Goal: Task Accomplishment & Management: Use online tool/utility

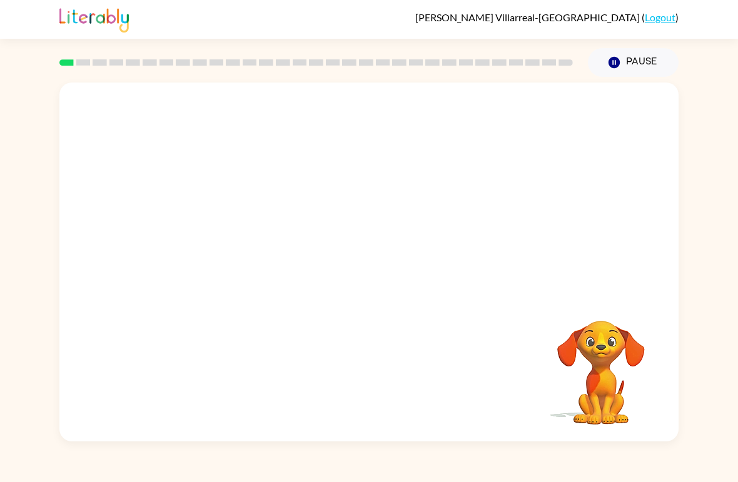
click at [72, 58] on div at bounding box center [316, 63] width 528 height 44
click at [365, 284] on div at bounding box center [369, 269] width 80 height 46
click at [371, 272] on icon "button" at bounding box center [368, 268] width 14 height 14
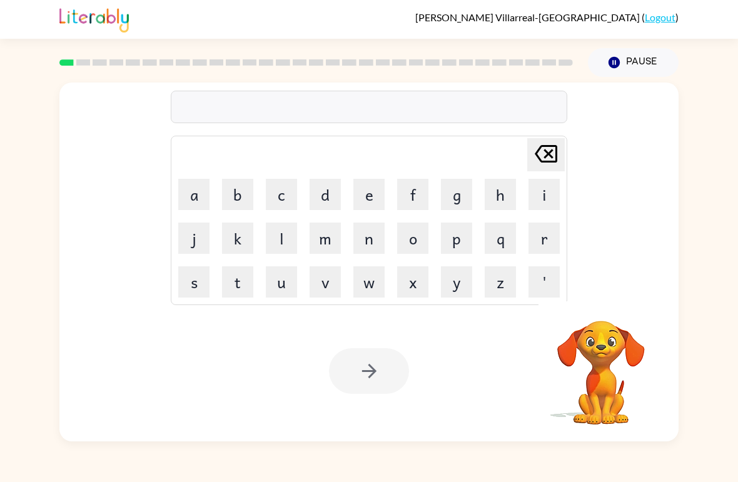
click at [632, 67] on button "Pause Pause" at bounding box center [633, 62] width 91 height 29
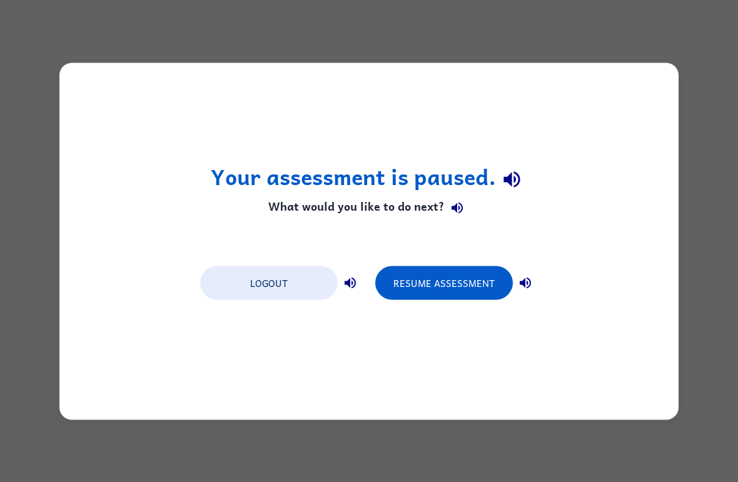
click at [255, 288] on button "Logout" at bounding box center [269, 283] width 138 height 34
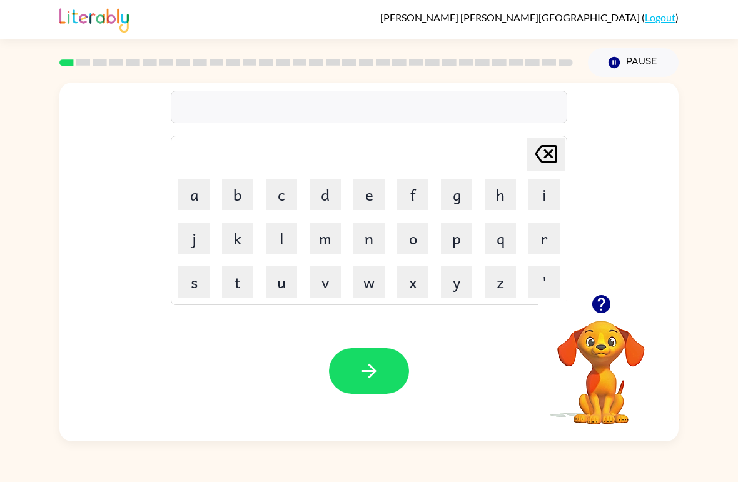
click at [420, 242] on button "o" at bounding box center [412, 238] width 31 height 31
click at [336, 194] on button "d" at bounding box center [324, 194] width 31 height 31
click at [366, 205] on button "e" at bounding box center [368, 194] width 31 height 31
click at [538, 241] on button "r" at bounding box center [543, 238] width 31 height 31
click at [538, 158] on icon at bounding box center [546, 154] width 23 height 18
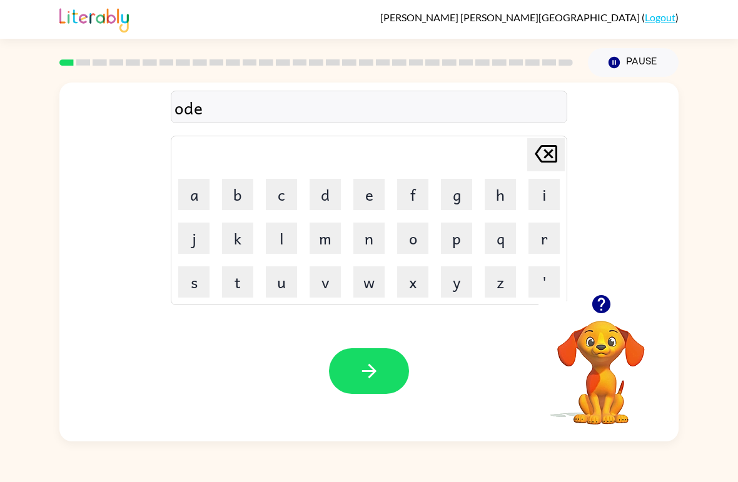
click at [538, 158] on icon at bounding box center [546, 154] width 23 height 18
click at [544, 155] on icon "[PERSON_NAME] last character input" at bounding box center [546, 154] width 30 height 30
click at [543, 155] on icon "[PERSON_NAME] last character input" at bounding box center [546, 154] width 30 height 30
click at [417, 244] on button "o" at bounding box center [412, 238] width 31 height 31
click at [546, 238] on button "r" at bounding box center [543, 238] width 31 height 31
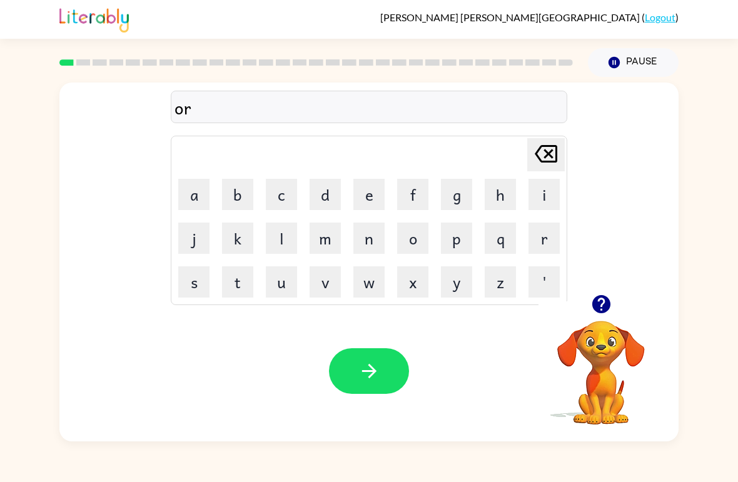
click at [321, 203] on button "d" at bounding box center [324, 194] width 31 height 31
click at [363, 202] on button "e" at bounding box center [368, 194] width 31 height 31
click at [536, 242] on button "r" at bounding box center [543, 238] width 31 height 31
click at [372, 371] on icon "button" at bounding box center [368, 371] width 14 height 14
click at [545, 238] on button "r" at bounding box center [543, 238] width 31 height 31
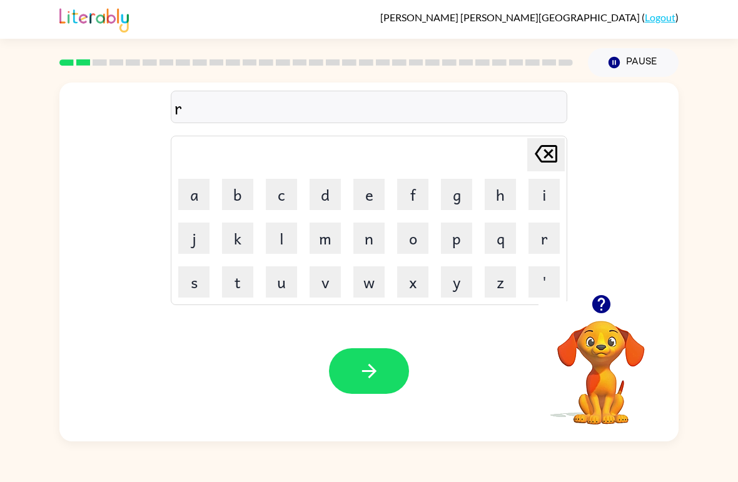
click at [410, 249] on button "o" at bounding box center [412, 238] width 31 height 31
click at [322, 284] on button "v" at bounding box center [324, 281] width 31 height 31
click at [553, 147] on icon at bounding box center [546, 154] width 23 height 18
click at [281, 288] on button "u" at bounding box center [281, 281] width 31 height 31
click at [367, 245] on button "n" at bounding box center [368, 238] width 31 height 31
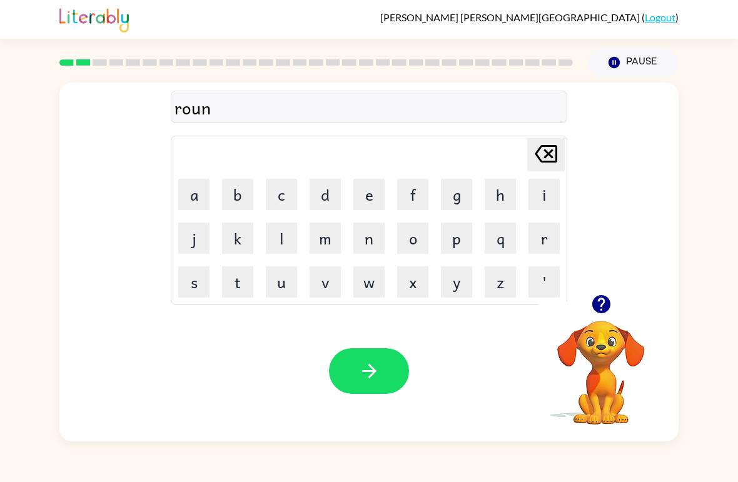
click at [333, 194] on button "d" at bounding box center [324, 194] width 31 height 31
click at [395, 366] on button "button" at bounding box center [369, 371] width 80 height 46
click at [329, 251] on button "m" at bounding box center [324, 238] width 31 height 31
click at [191, 291] on button "s" at bounding box center [193, 281] width 31 height 31
click at [541, 164] on icon "[PERSON_NAME] last character input" at bounding box center [546, 154] width 30 height 30
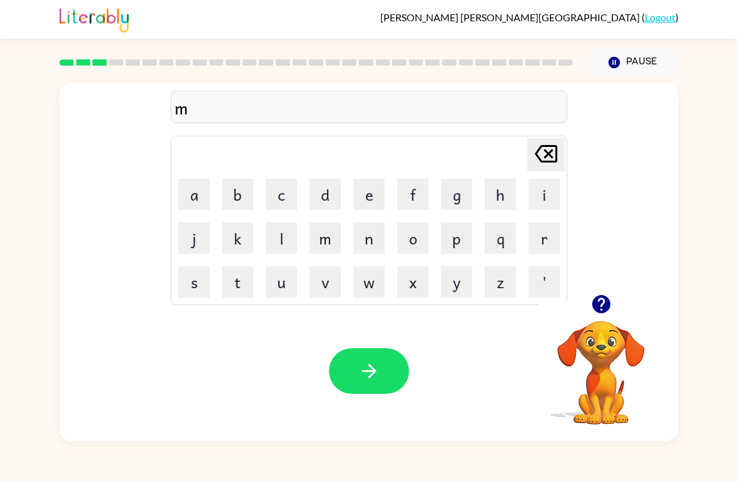
click at [193, 204] on button "a" at bounding box center [193, 194] width 31 height 31
click at [198, 284] on button "s" at bounding box center [193, 281] width 31 height 31
click at [497, 209] on button "h" at bounding box center [500, 194] width 31 height 31
click at [541, 203] on button "i" at bounding box center [543, 194] width 31 height 31
click at [376, 249] on button "n" at bounding box center [368, 238] width 31 height 31
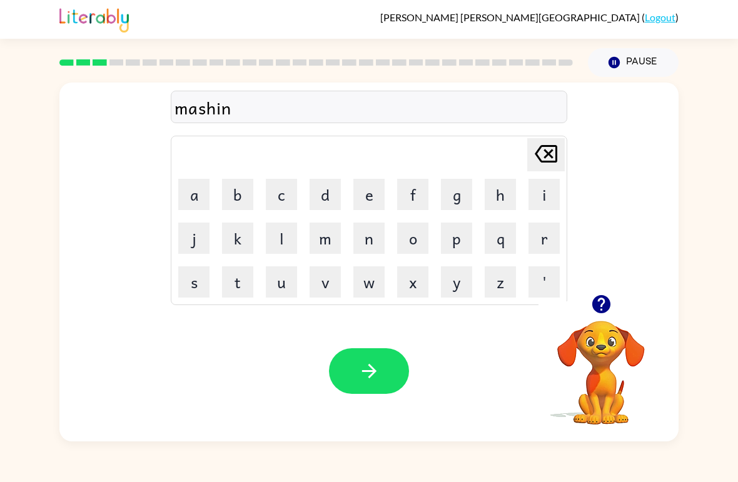
click at [355, 203] on button "e" at bounding box center [368, 194] width 31 height 31
click at [377, 369] on icon "button" at bounding box center [369, 371] width 22 height 22
click at [233, 294] on button "t" at bounding box center [237, 281] width 31 height 31
click at [546, 239] on button "r" at bounding box center [543, 238] width 31 height 31
click at [204, 203] on button "a" at bounding box center [193, 194] width 31 height 31
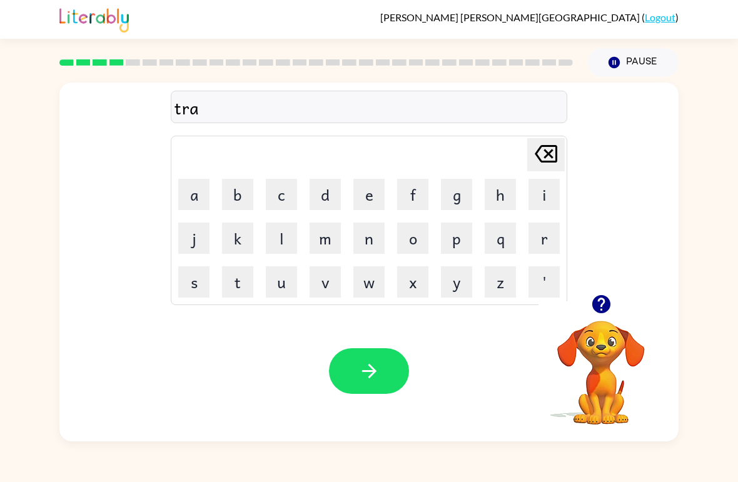
click at [533, 198] on button "i" at bounding box center [543, 194] width 31 height 31
click at [355, 248] on button "n" at bounding box center [368, 238] width 31 height 31
click at [366, 393] on button "button" at bounding box center [369, 371] width 80 height 46
click at [324, 199] on button "d" at bounding box center [324, 194] width 31 height 31
click at [364, 204] on button "e" at bounding box center [368, 194] width 31 height 31
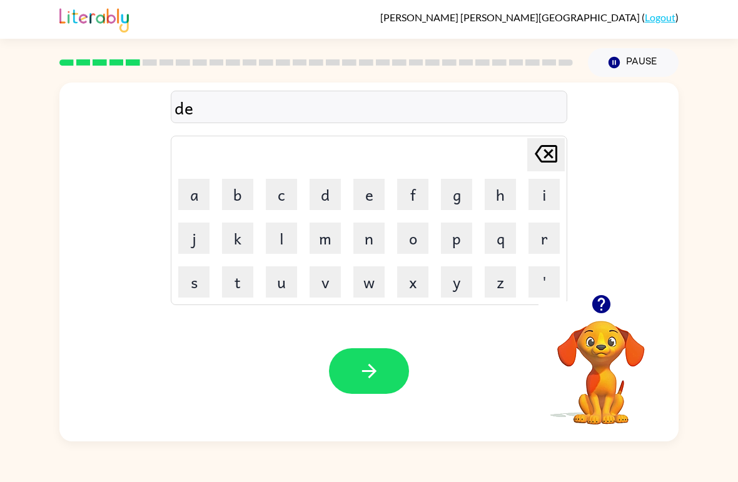
click at [411, 193] on button "f" at bounding box center [412, 194] width 31 height 31
click at [356, 192] on button "e" at bounding box center [368, 194] width 31 height 31
click at [368, 249] on button "n" at bounding box center [368, 238] width 31 height 31
click at [200, 291] on button "s" at bounding box center [193, 281] width 31 height 31
click at [533, 202] on button "i" at bounding box center [543, 194] width 31 height 31
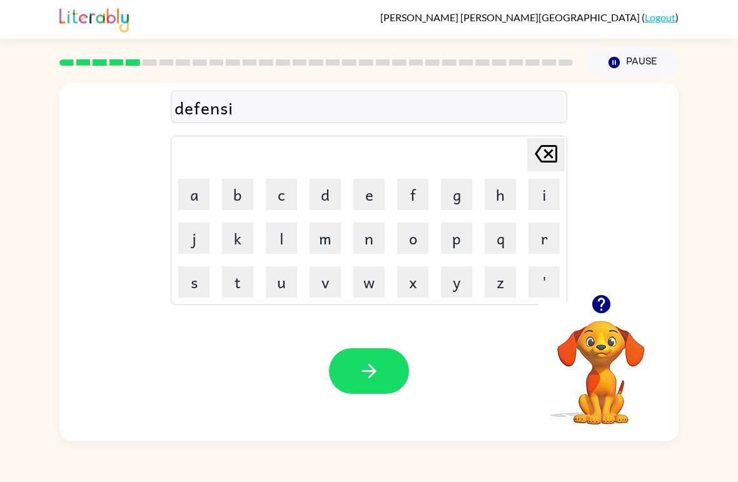
click at [336, 289] on button "v" at bounding box center [324, 281] width 31 height 31
click at [373, 201] on button "e" at bounding box center [368, 194] width 31 height 31
click at [375, 372] on icon "button" at bounding box center [368, 371] width 14 height 14
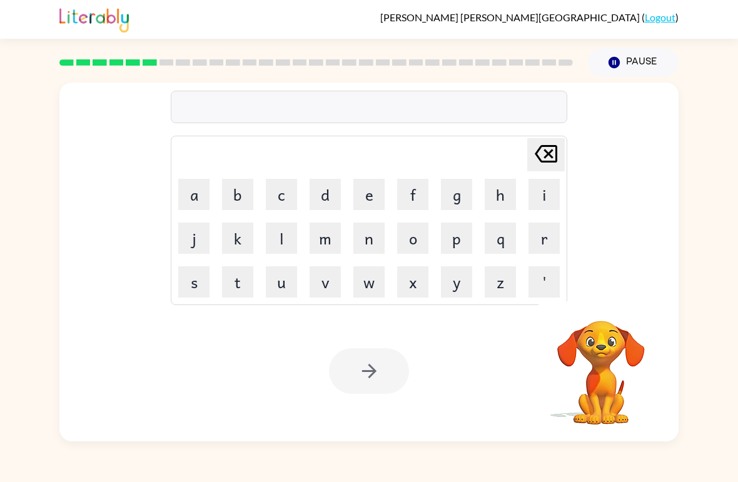
click at [334, 286] on button "v" at bounding box center [324, 281] width 31 height 31
click at [199, 251] on button "j" at bounding box center [193, 238] width 31 height 31
click at [546, 156] on icon at bounding box center [546, 154] width 23 height 18
click at [191, 195] on button "a" at bounding box center [193, 194] width 31 height 31
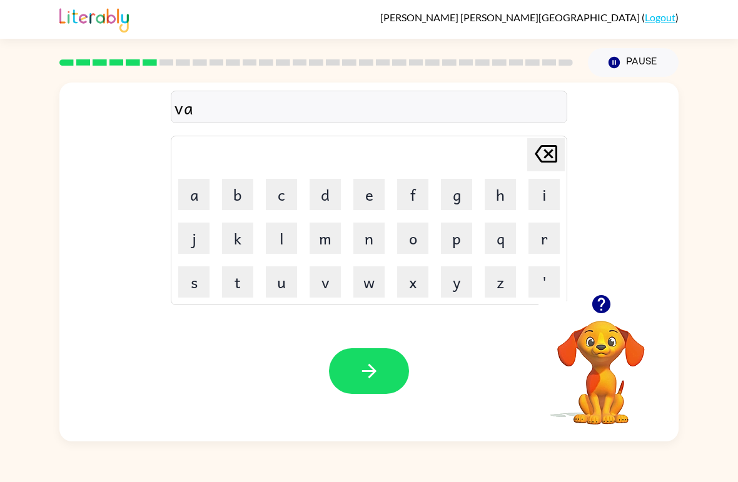
click at [287, 200] on button "c" at bounding box center [281, 194] width 31 height 31
click at [192, 199] on button "a" at bounding box center [193, 194] width 31 height 31
click at [281, 196] on button "c" at bounding box center [281, 194] width 31 height 31
click at [537, 207] on button "i" at bounding box center [543, 194] width 31 height 31
click at [413, 243] on button "o" at bounding box center [412, 238] width 31 height 31
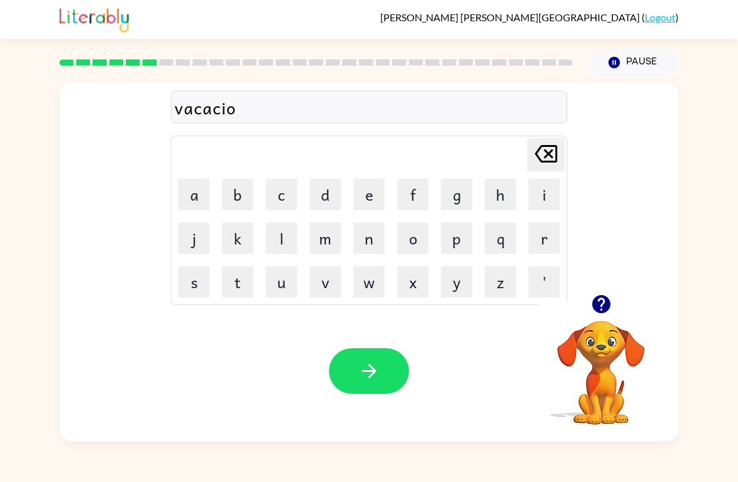
click at [363, 245] on button "n" at bounding box center [368, 238] width 31 height 31
click at [366, 205] on button "e" at bounding box center [368, 194] width 31 height 31
click at [203, 289] on button "s" at bounding box center [193, 281] width 31 height 31
click at [366, 373] on icon "button" at bounding box center [369, 371] width 22 height 22
click at [463, 248] on button "p" at bounding box center [456, 238] width 31 height 31
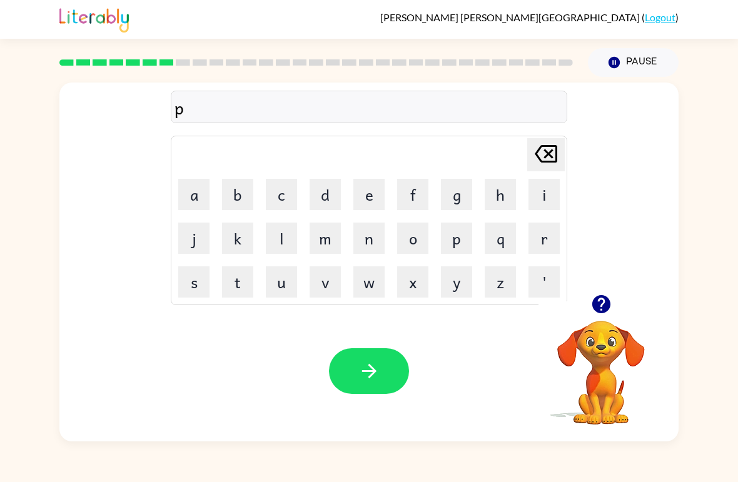
click at [360, 204] on button "e" at bounding box center [368, 194] width 31 height 31
click at [543, 249] on button "r" at bounding box center [543, 238] width 31 height 31
click at [370, 204] on button "e" at bounding box center [368, 194] width 31 height 31
click at [276, 241] on button "l" at bounding box center [281, 238] width 31 height 31
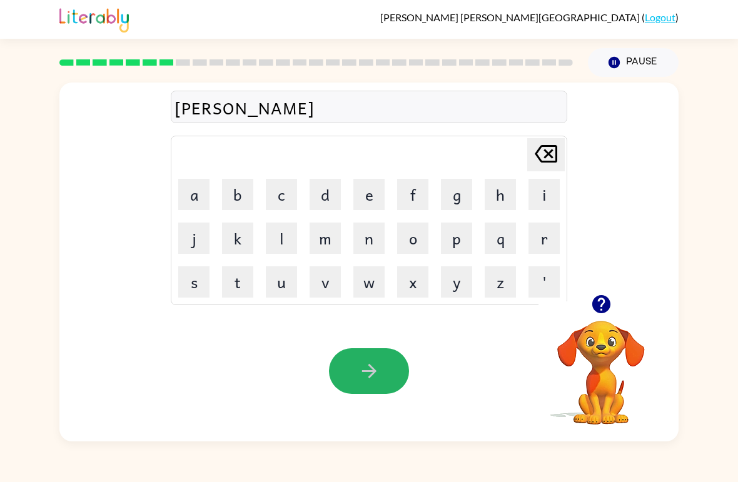
click at [356, 368] on button "button" at bounding box center [369, 371] width 80 height 46
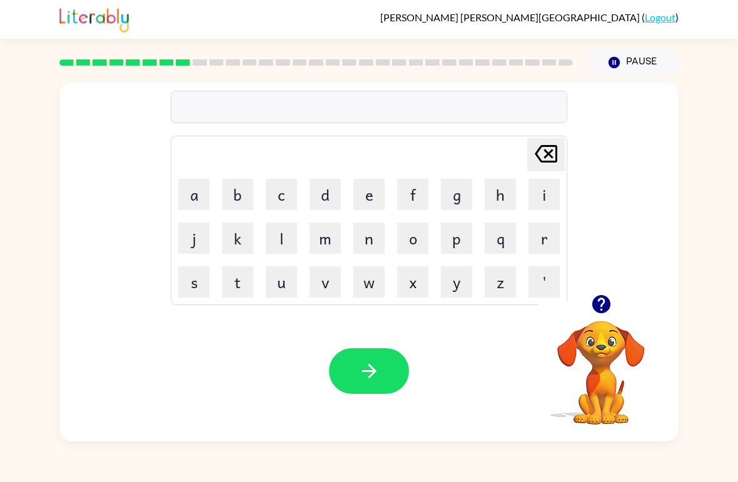
click at [322, 241] on button "m" at bounding box center [324, 238] width 31 height 31
click at [662, 157] on div "m [PERSON_NAME] last character input a b c d e f g h i j k l m n o p q r s t u …" at bounding box center [368, 189] width 619 height 212
click at [545, 204] on button "i" at bounding box center [543, 194] width 31 height 31
click at [551, 240] on button "r" at bounding box center [543, 238] width 31 height 31
click at [551, 204] on button "i" at bounding box center [543, 194] width 31 height 31
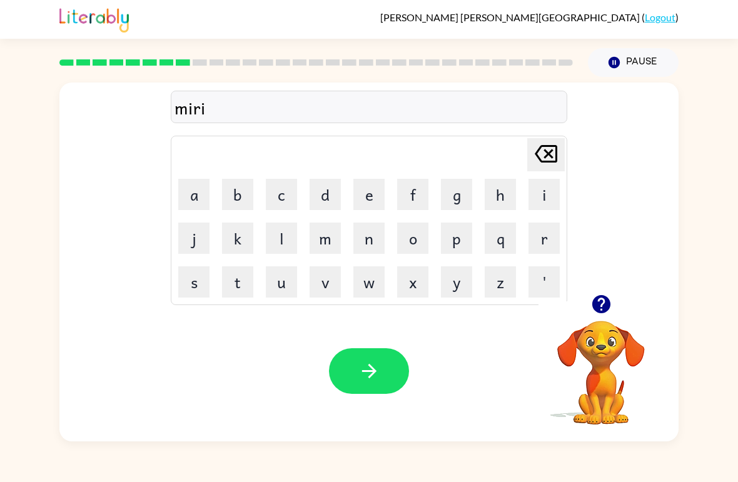
click at [288, 189] on button "c" at bounding box center [281, 194] width 31 height 31
click at [189, 241] on button "j" at bounding box center [193, 238] width 31 height 31
click at [548, 159] on icon "[PERSON_NAME] last character input" at bounding box center [546, 154] width 30 height 30
click at [198, 201] on button "a" at bounding box center [193, 194] width 31 height 31
click at [272, 236] on button "l" at bounding box center [281, 238] width 31 height 31
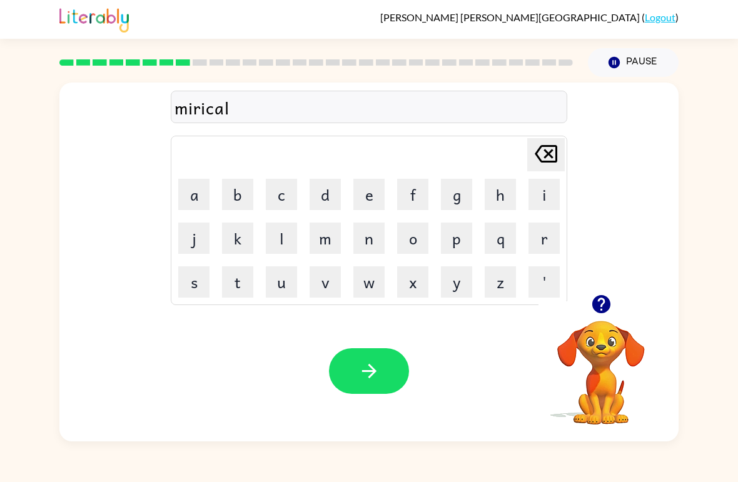
click at [379, 356] on button "button" at bounding box center [369, 371] width 80 height 46
click at [323, 239] on button "m" at bounding box center [324, 238] width 31 height 31
click at [514, 186] on button "h" at bounding box center [500, 194] width 31 height 31
click at [546, 281] on button "'" at bounding box center [543, 281] width 31 height 31
click at [535, 169] on icon "[PERSON_NAME] last character input" at bounding box center [546, 154] width 30 height 30
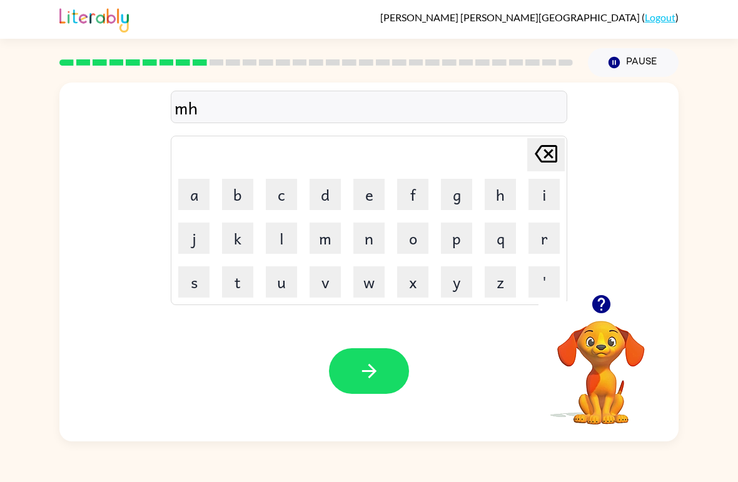
click at [534, 168] on icon "[PERSON_NAME] last character input" at bounding box center [546, 154] width 30 height 30
click at [546, 199] on button "i" at bounding box center [543, 194] width 31 height 31
click at [361, 243] on button "n" at bounding box center [368, 238] width 31 height 31
click at [499, 244] on button "q" at bounding box center [500, 238] width 31 height 31
click at [541, 164] on icon "[PERSON_NAME] last character input" at bounding box center [546, 154] width 30 height 30
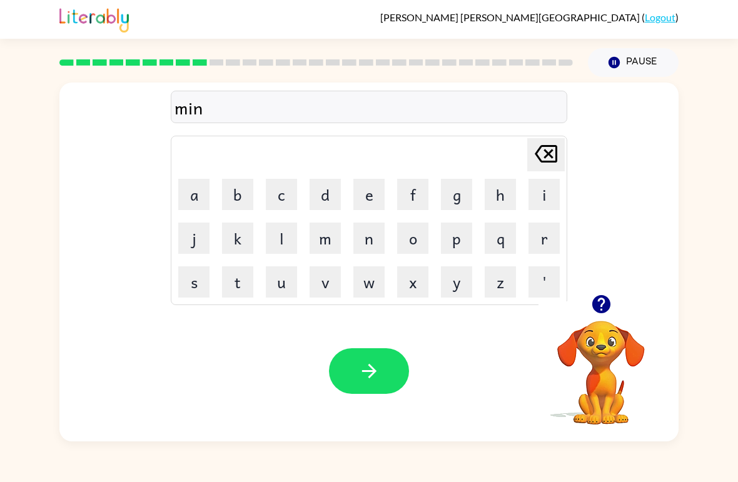
click at [331, 244] on button "m" at bounding box center [324, 238] width 31 height 31
click at [400, 253] on button "o" at bounding box center [412, 238] width 31 height 31
click at [555, 239] on button "r" at bounding box center [543, 238] width 31 height 31
click at [367, 249] on button "n" at bounding box center [368, 238] width 31 height 31
click at [545, 194] on button "i" at bounding box center [543, 194] width 31 height 31
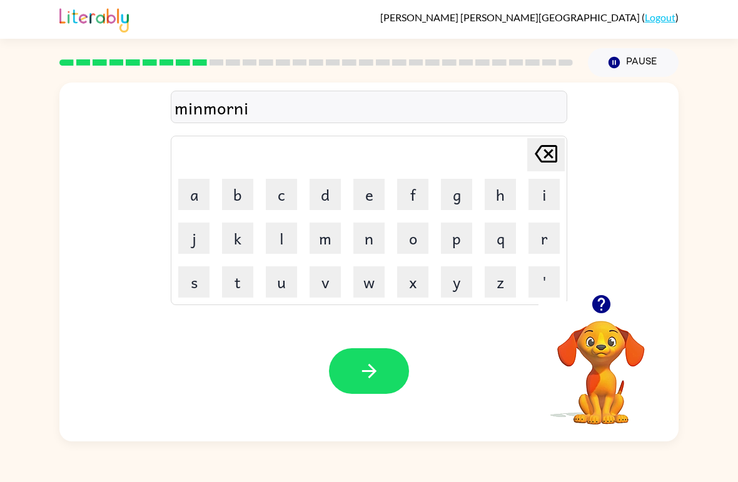
click at [359, 240] on button "n" at bounding box center [368, 238] width 31 height 31
click at [456, 198] on button "g" at bounding box center [456, 194] width 31 height 31
click at [433, 463] on div "[PERSON_NAME] ( Logout ) Pause Pause minmorning Delete Delete last character in…" at bounding box center [369, 241] width 738 height 482
click at [370, 350] on button "button" at bounding box center [369, 371] width 80 height 46
click at [323, 198] on button "d" at bounding box center [324, 194] width 31 height 31
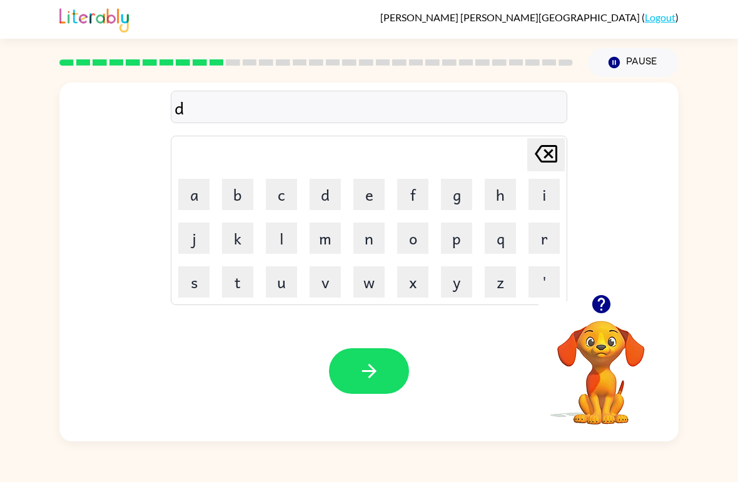
click at [552, 194] on button "i" at bounding box center [543, 194] width 31 height 31
click at [190, 297] on button "s" at bounding box center [193, 281] width 31 height 31
click at [241, 295] on button "t" at bounding box center [237, 281] width 31 height 31
click at [559, 241] on button "r" at bounding box center [543, 238] width 31 height 31
click at [422, 249] on button "o" at bounding box center [412, 238] width 31 height 31
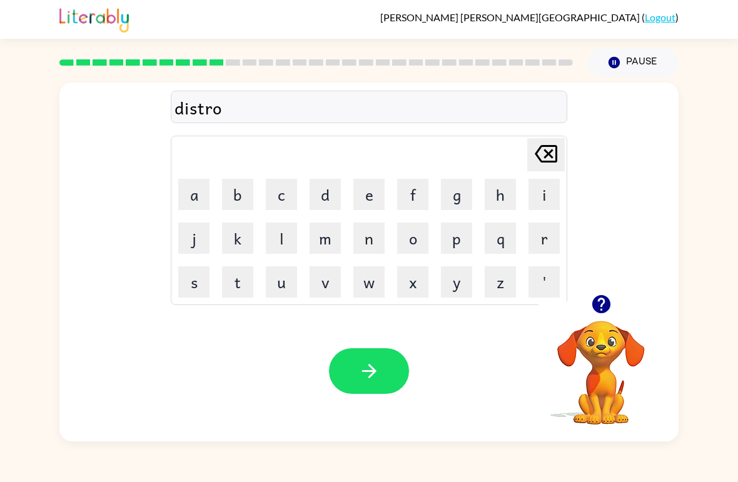
click at [201, 294] on button "s" at bounding box center [193, 281] width 31 height 31
click at [245, 292] on button "t" at bounding box center [237, 281] width 31 height 31
click at [385, 372] on button "button" at bounding box center [369, 371] width 80 height 46
click at [551, 249] on button "r" at bounding box center [543, 238] width 31 height 31
click at [416, 247] on button "o" at bounding box center [412, 238] width 31 height 31
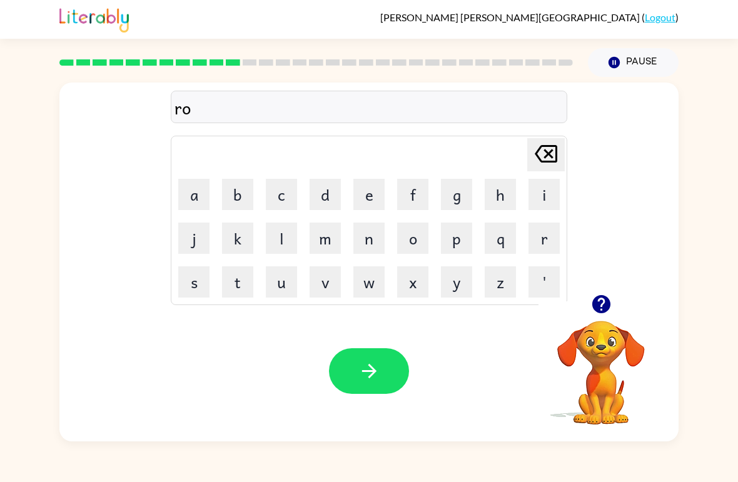
click at [283, 294] on button "u" at bounding box center [281, 281] width 31 height 31
click at [337, 206] on button "d" at bounding box center [324, 194] width 31 height 31
click at [356, 386] on button "button" at bounding box center [369, 371] width 80 height 46
click at [621, 355] on video "Your browser must support playing .mp4 files to use Literably. Please try using…" at bounding box center [600, 363] width 125 height 125
click at [602, 313] on icon "button" at bounding box center [600, 304] width 18 height 18
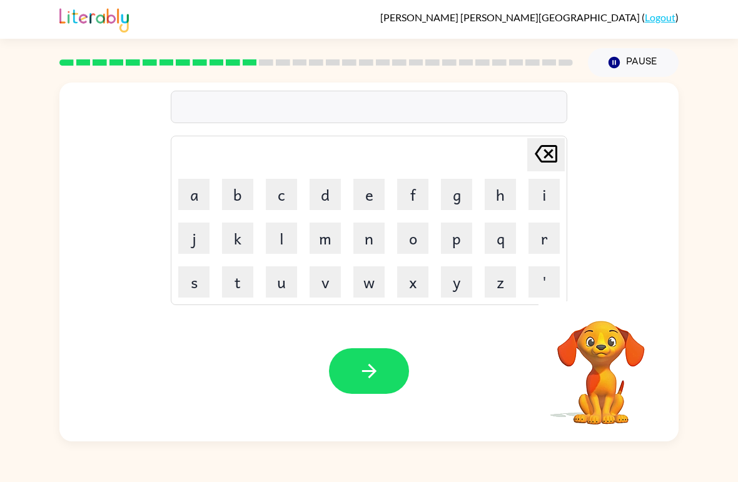
click at [596, 306] on video "Your browser must support playing .mp4 files to use Literably. Please try using…" at bounding box center [600, 363] width 125 height 125
click at [611, 317] on button "button" at bounding box center [601, 304] width 32 height 32
click at [461, 244] on button "p" at bounding box center [456, 238] width 31 height 31
click at [555, 143] on icon "[PERSON_NAME] last character input" at bounding box center [546, 154] width 30 height 30
click at [424, 236] on button "o" at bounding box center [412, 238] width 31 height 31
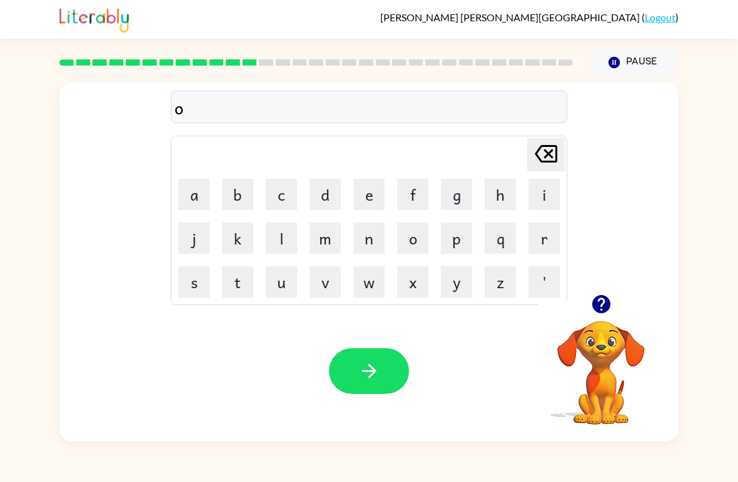
click at [430, 317] on div "Your browser must support playing .mp4 files to use Literably. Please try using…" at bounding box center [368, 371] width 619 height 141
click at [451, 246] on button "p" at bounding box center [456, 238] width 31 height 31
click at [538, 248] on button "r" at bounding box center [543, 238] width 31 height 31
click at [370, 199] on button "e" at bounding box center [368, 194] width 31 height 31
click at [238, 285] on button "t" at bounding box center [237, 281] width 31 height 31
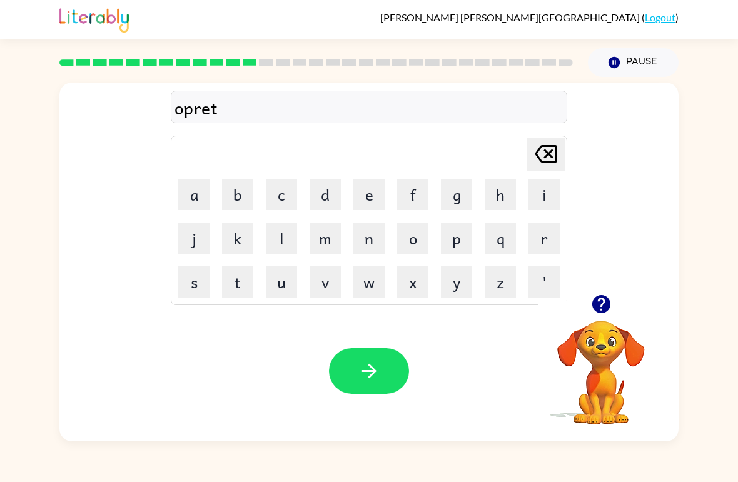
click at [354, 353] on button "button" at bounding box center [369, 371] width 80 height 46
click at [619, 361] on video "Your browser must support playing .mp4 files to use Literably. Please try using…" at bounding box center [600, 363] width 125 height 125
click at [606, 317] on button "button" at bounding box center [601, 304] width 32 height 32
click at [319, 246] on button "m" at bounding box center [324, 238] width 31 height 31
click at [198, 287] on button "s" at bounding box center [193, 281] width 31 height 31
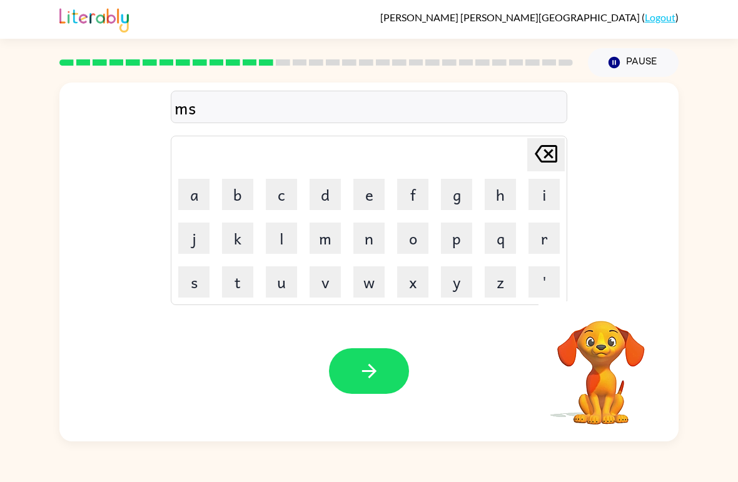
click at [540, 151] on icon "[PERSON_NAME] last character input" at bounding box center [546, 154] width 30 height 30
click at [199, 206] on button "a" at bounding box center [193, 194] width 31 height 31
click at [363, 243] on button "n" at bounding box center [368, 238] width 31 height 31
click at [362, 209] on button "e" at bounding box center [368, 194] width 31 height 31
click at [195, 285] on button "s" at bounding box center [193, 281] width 31 height 31
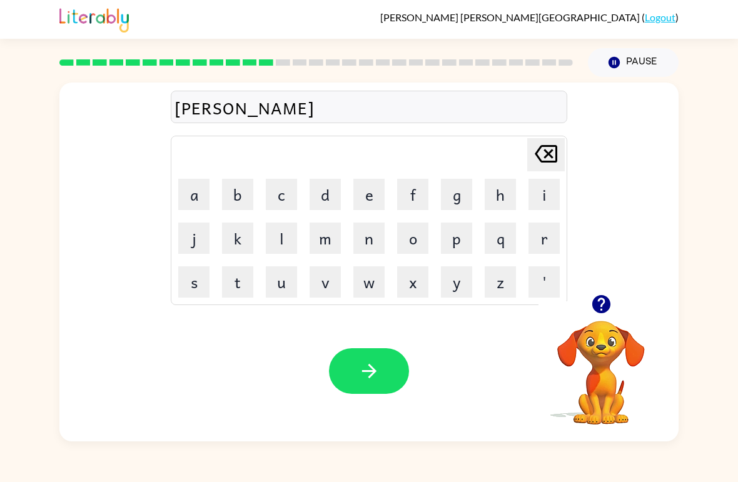
click at [393, 377] on button "button" at bounding box center [369, 371] width 80 height 46
click at [243, 200] on button "b" at bounding box center [237, 194] width 31 height 31
click at [421, 243] on button "o" at bounding box center [412, 238] width 31 height 31
click at [373, 239] on button "n" at bounding box center [368, 238] width 31 height 31
click at [284, 281] on button "u" at bounding box center [281, 281] width 31 height 31
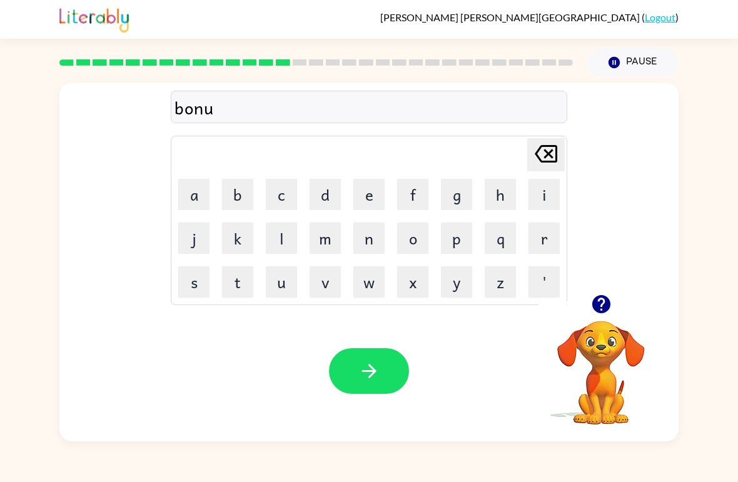
click at [202, 281] on button "s" at bounding box center [193, 281] width 31 height 31
click at [363, 356] on button "button" at bounding box center [369, 371] width 80 height 46
click at [193, 291] on button "s" at bounding box center [193, 281] width 31 height 31
click at [610, 303] on icon "button" at bounding box center [600, 304] width 18 height 18
click at [377, 286] on button "w" at bounding box center [368, 281] width 31 height 31
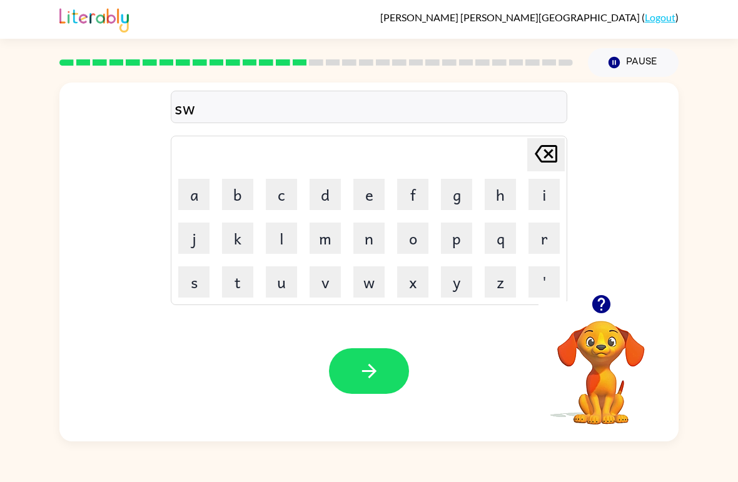
click at [608, 319] on button "button" at bounding box center [601, 304] width 32 height 32
click at [208, 204] on button "a" at bounding box center [193, 194] width 31 height 31
click at [596, 319] on button "button" at bounding box center [601, 304] width 32 height 32
click at [533, 241] on button "r" at bounding box center [543, 238] width 31 height 31
click at [329, 250] on button "m" at bounding box center [324, 238] width 31 height 31
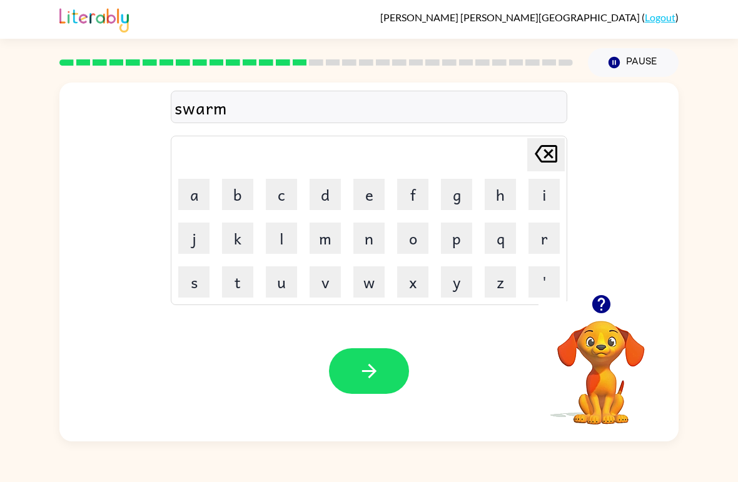
click at [353, 361] on button "button" at bounding box center [369, 371] width 80 height 46
click at [621, 329] on video "Your browser must support playing .mp4 files to use Literably. Please try using…" at bounding box center [600, 363] width 125 height 125
click at [612, 304] on button "button" at bounding box center [601, 304] width 32 height 32
click at [609, 294] on icon "button" at bounding box center [601, 304] width 22 height 22
click at [543, 238] on button "r" at bounding box center [543, 238] width 31 height 31
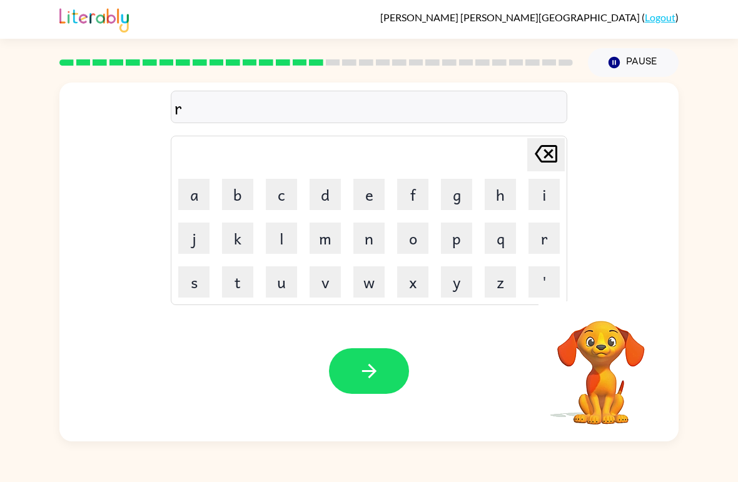
click at [203, 292] on button "s" at bounding box center [193, 281] width 31 height 31
click at [530, 163] on button "[PERSON_NAME] last character input" at bounding box center [546, 154] width 38 height 33
click at [208, 205] on button "a" at bounding box center [193, 194] width 31 height 31
click at [335, 242] on button "m" at bounding box center [324, 238] width 31 height 31
click at [353, 198] on button "e" at bounding box center [368, 194] width 31 height 31
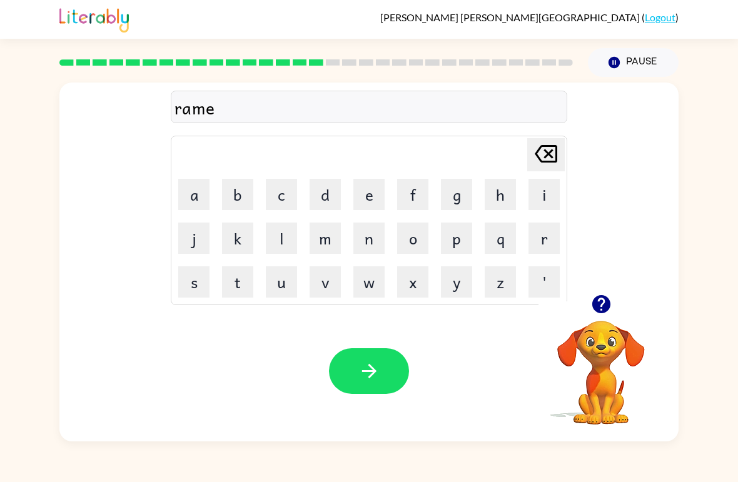
click at [351, 361] on button "button" at bounding box center [369, 371] width 80 height 46
click at [243, 203] on button "b" at bounding box center [237, 194] width 31 height 31
click at [605, 305] on icon "button" at bounding box center [600, 304] width 18 height 18
click at [543, 239] on button "r" at bounding box center [543, 238] width 31 height 31
click at [204, 196] on button "a" at bounding box center [193, 194] width 31 height 31
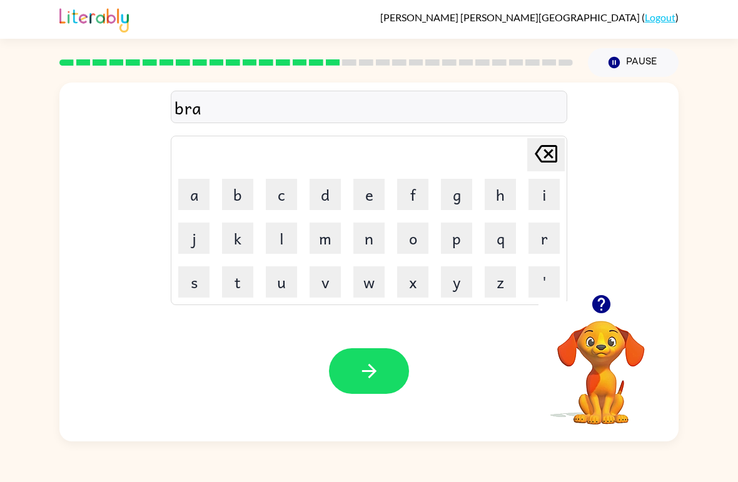
click at [540, 158] on icon "[PERSON_NAME] last character input" at bounding box center [546, 154] width 30 height 30
click at [362, 197] on button "e" at bounding box center [368, 194] width 31 height 31
click at [314, 242] on button "m" at bounding box center [324, 238] width 31 height 31
click at [540, 190] on button "i" at bounding box center [543, 194] width 31 height 31
click at [375, 241] on button "n" at bounding box center [368, 238] width 31 height 31
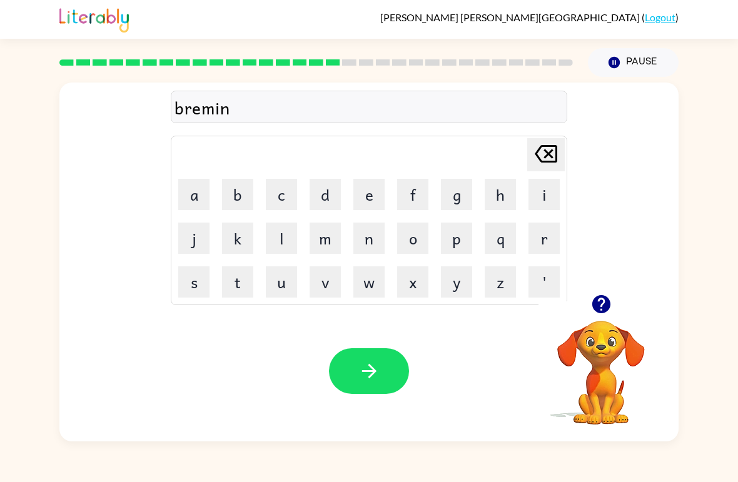
click at [456, 189] on button "g" at bounding box center [456, 194] width 31 height 31
click at [376, 355] on button "button" at bounding box center [369, 371] width 80 height 46
click at [613, 309] on button "button" at bounding box center [601, 304] width 32 height 32
click at [600, 304] on icon "button" at bounding box center [600, 304] width 18 height 18
click at [540, 253] on button "r" at bounding box center [543, 238] width 31 height 31
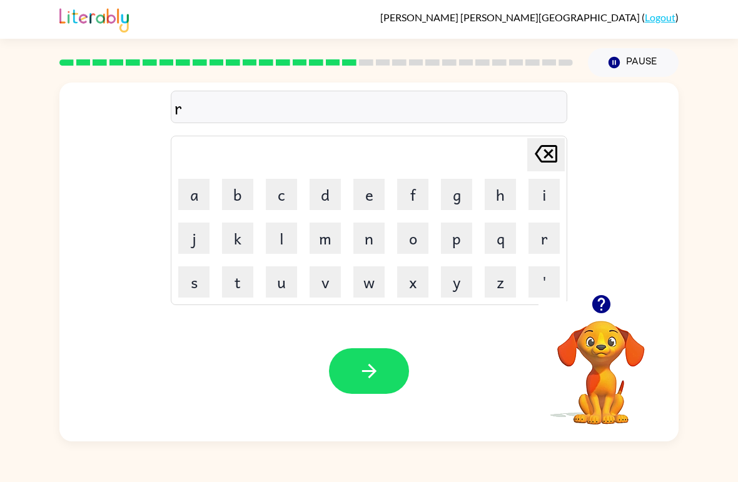
click at [371, 198] on button "e" at bounding box center [368, 194] width 31 height 31
click at [186, 288] on button "s" at bounding box center [193, 281] width 31 height 31
click at [279, 203] on button "c" at bounding box center [281, 194] width 31 height 31
click at [284, 287] on button "u" at bounding box center [281, 281] width 31 height 31
click at [376, 188] on button "e" at bounding box center [368, 194] width 31 height 31
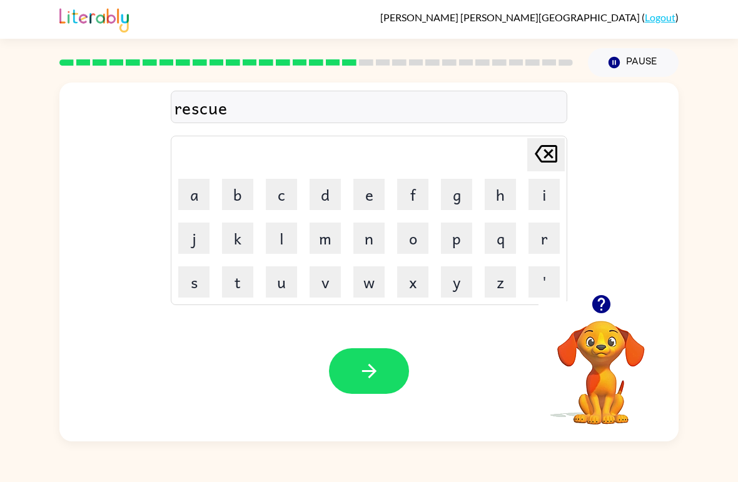
click at [196, 286] on button "s" at bounding box center [193, 281] width 31 height 31
click at [237, 285] on button "t" at bounding box center [237, 281] width 31 height 31
click at [376, 367] on icon "button" at bounding box center [369, 371] width 22 height 22
click at [392, 378] on button "button" at bounding box center [369, 371] width 80 height 46
click at [197, 198] on button "a" at bounding box center [193, 194] width 31 height 31
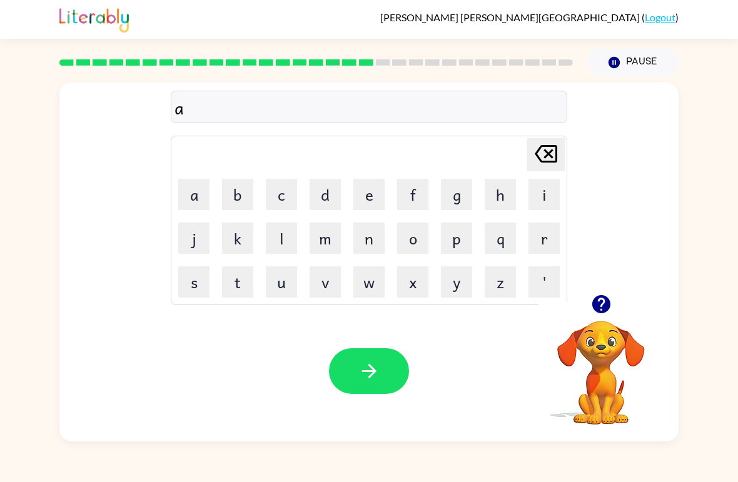
click at [530, 240] on button "r" at bounding box center [543, 238] width 31 height 31
click at [252, 291] on button "t" at bounding box center [237, 281] width 31 height 31
click at [413, 242] on button "o" at bounding box center [412, 238] width 31 height 31
click at [373, 208] on button "e" at bounding box center [368, 194] width 31 height 31
click at [246, 283] on button "t" at bounding box center [237, 281] width 31 height 31
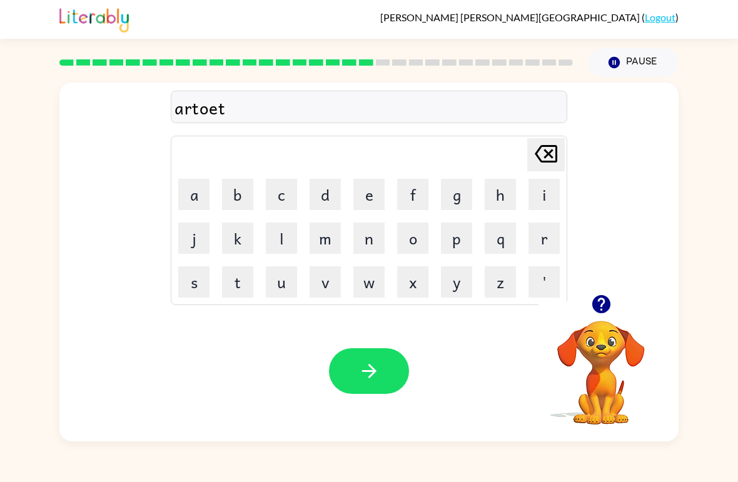
click at [380, 356] on button "button" at bounding box center [369, 371] width 80 height 46
click at [409, 199] on button "f" at bounding box center [412, 194] width 31 height 31
click at [419, 248] on button "o" at bounding box center [412, 238] width 31 height 31
click at [278, 252] on button "l" at bounding box center [281, 238] width 31 height 31
click at [279, 253] on button "l" at bounding box center [281, 238] width 31 height 31
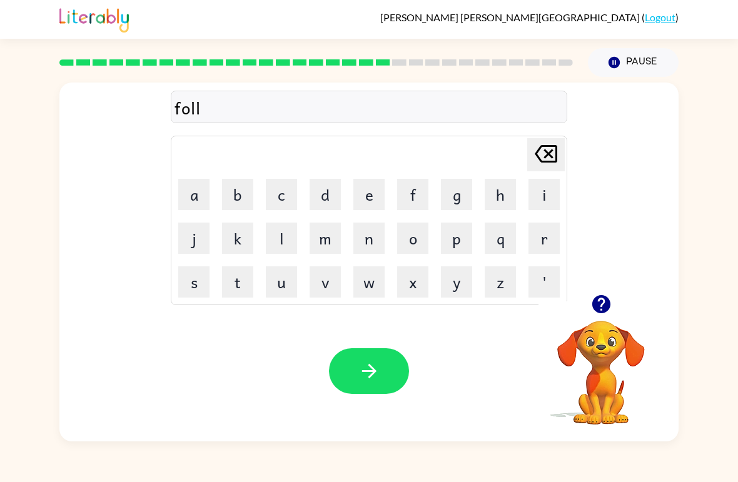
click at [415, 243] on button "o" at bounding box center [412, 238] width 31 height 31
click at [279, 293] on button "u" at bounding box center [281, 281] width 31 height 31
click at [543, 158] on icon "[PERSON_NAME] last character input" at bounding box center [546, 154] width 30 height 30
click at [360, 200] on button "e" at bounding box center [368, 194] width 31 height 31
click at [555, 148] on icon at bounding box center [546, 154] width 23 height 18
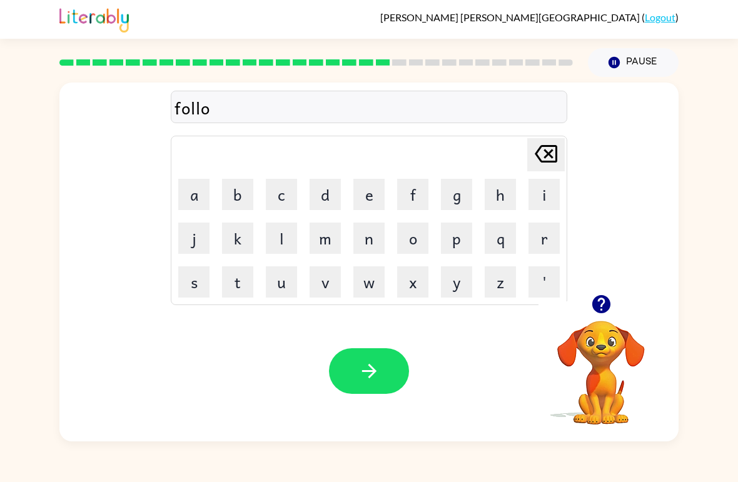
click at [370, 284] on button "w" at bounding box center [368, 281] width 31 height 31
click at [358, 349] on button "button" at bounding box center [369, 371] width 80 height 46
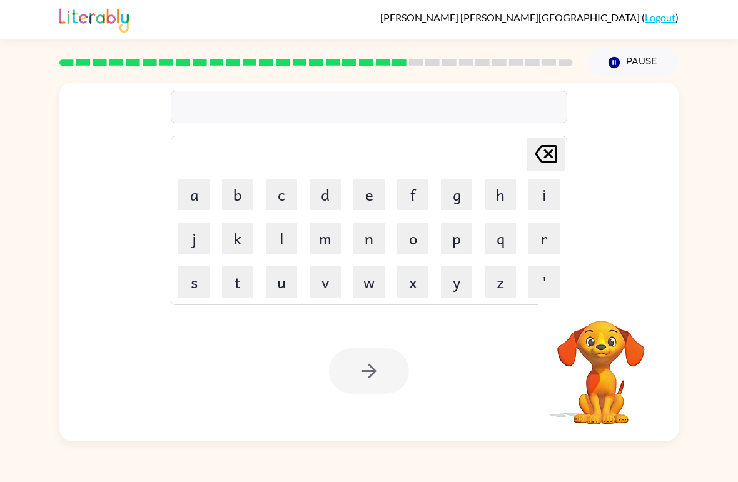
click at [189, 280] on button "s" at bounding box center [193, 281] width 31 height 31
click at [372, 202] on button "e" at bounding box center [368, 194] width 31 height 31
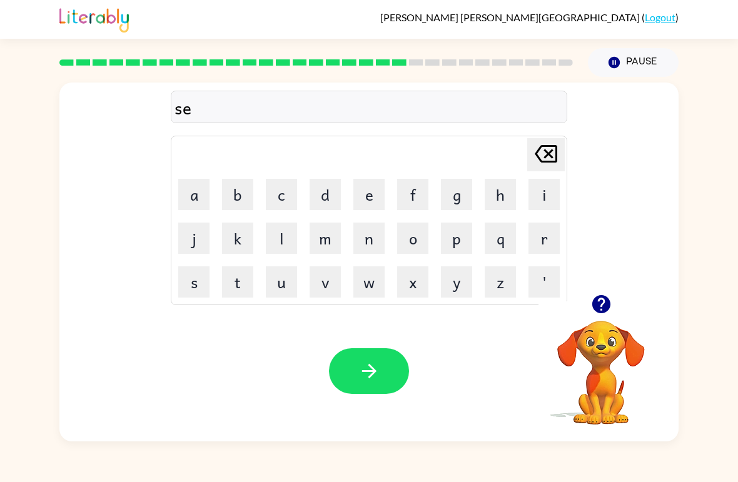
click at [376, 253] on button "n" at bounding box center [368, 238] width 31 height 31
click at [231, 296] on button "t" at bounding box center [237, 281] width 31 height 31
click at [546, 204] on button "i" at bounding box center [543, 194] width 31 height 31
click at [468, 268] on button "y" at bounding box center [456, 281] width 31 height 31
click at [543, 159] on icon "[PERSON_NAME] last character input" at bounding box center [546, 154] width 30 height 30
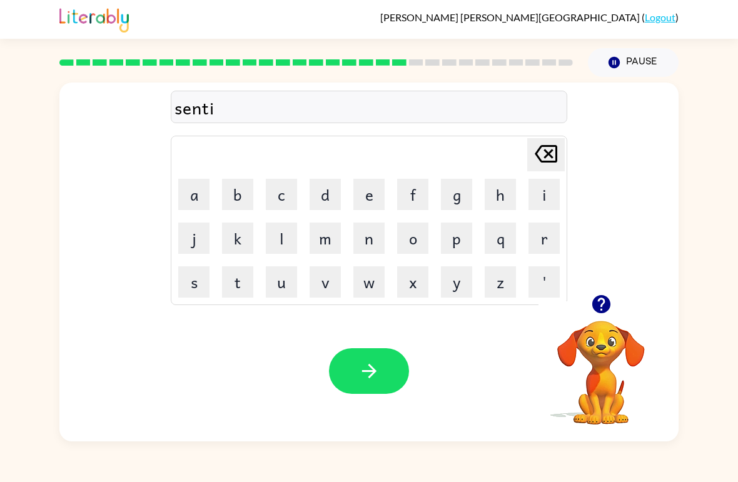
click at [462, 245] on button "p" at bounding box center [456, 238] width 31 height 31
click at [541, 204] on button "i" at bounding box center [543, 194] width 31 height 31
click at [315, 198] on button "d" at bounding box center [324, 194] width 31 height 31
click at [398, 346] on div "Your browser must support playing .mp4 files to use Literably. Please try using…" at bounding box center [368, 371] width 619 height 141
click at [353, 381] on button "button" at bounding box center [369, 371] width 80 height 46
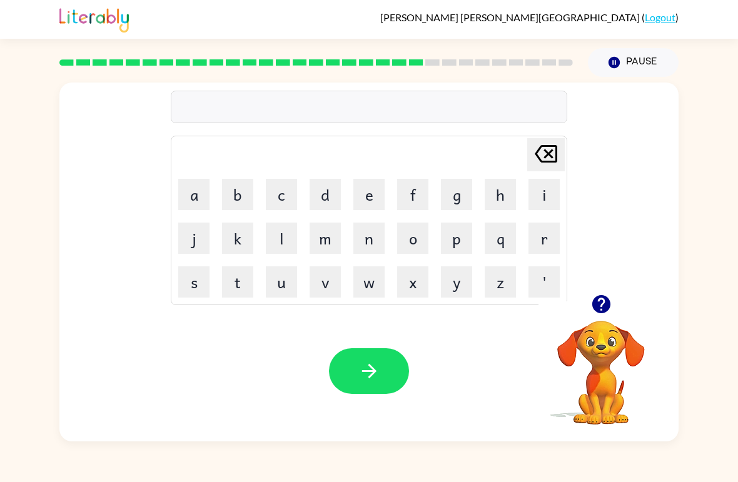
click at [294, 293] on button "u" at bounding box center [281, 281] width 31 height 31
click at [538, 163] on icon "[PERSON_NAME] last character input" at bounding box center [546, 154] width 30 height 30
click at [537, 162] on icon "[PERSON_NAME] last character input" at bounding box center [546, 154] width 30 height 30
click at [269, 201] on button "c" at bounding box center [281, 194] width 31 height 31
click at [283, 282] on button "u" at bounding box center [281, 281] width 31 height 31
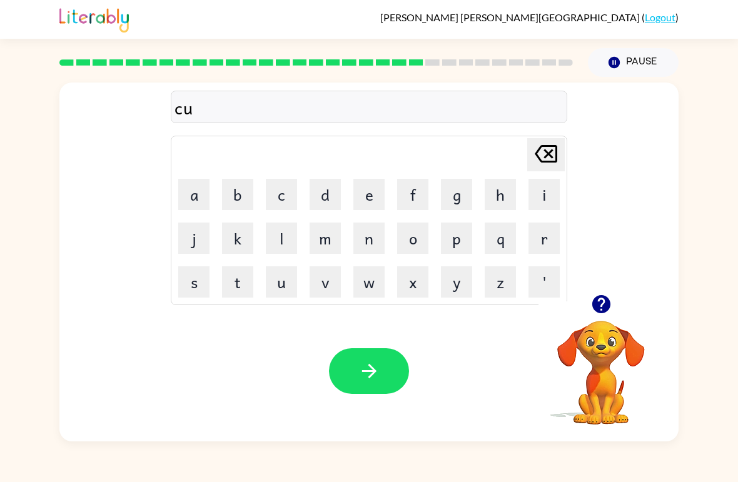
click at [201, 283] on button "s" at bounding box center [193, 281] width 31 height 31
click at [238, 290] on button "t" at bounding box center [237, 281] width 31 height 31
click at [208, 201] on button "a" at bounding box center [193, 194] width 31 height 31
click at [538, 195] on button "i" at bounding box center [543, 194] width 31 height 31
click at [370, 238] on button "n" at bounding box center [368, 238] width 31 height 31
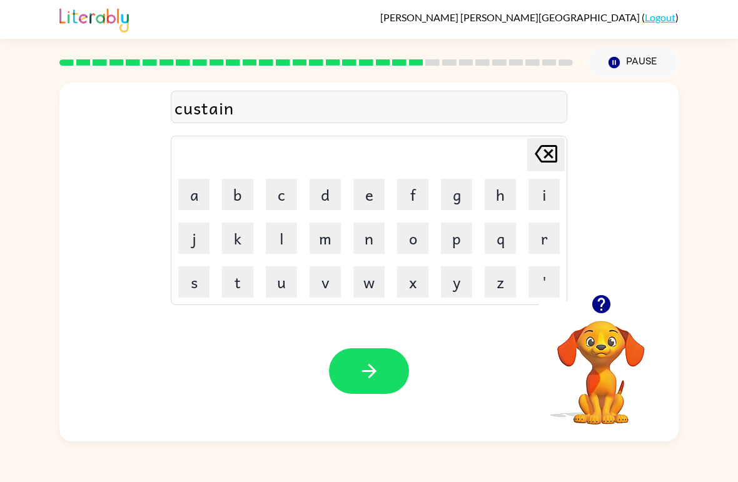
click at [547, 158] on icon "[PERSON_NAME] last character input" at bounding box center [546, 154] width 30 height 30
click at [546, 158] on icon at bounding box center [546, 154] width 23 height 18
click at [544, 162] on icon at bounding box center [546, 154] width 23 height 18
click at [543, 161] on icon at bounding box center [546, 154] width 23 height 18
click at [540, 169] on div "[PERSON_NAME] last character input" at bounding box center [546, 155] width 30 height 32
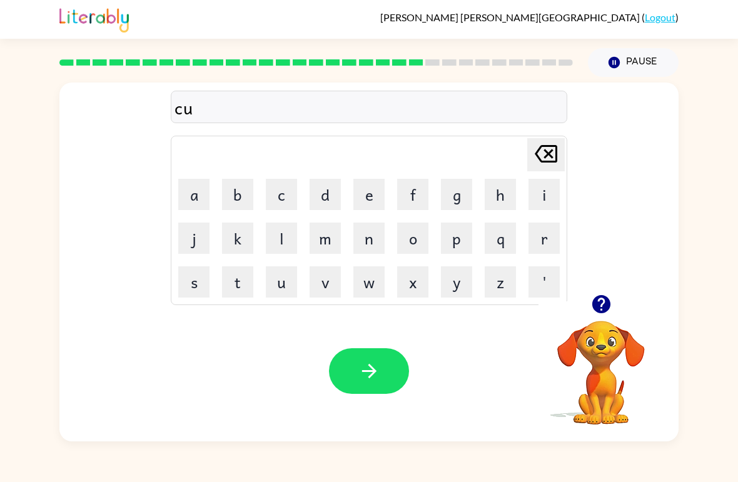
click at [541, 171] on td "[PERSON_NAME] last character input" at bounding box center [369, 155] width 393 height 34
click at [538, 168] on icon "[PERSON_NAME] last character input" at bounding box center [546, 154] width 30 height 30
click at [537, 166] on icon "[PERSON_NAME] last character input" at bounding box center [546, 154] width 30 height 30
click at [195, 291] on button "s" at bounding box center [193, 281] width 31 height 31
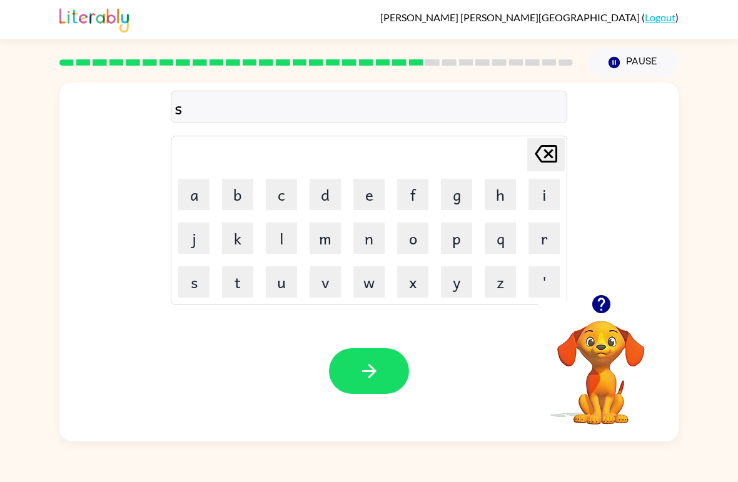
click at [285, 287] on button "u" at bounding box center [281, 281] width 31 height 31
click at [189, 288] on button "s" at bounding box center [193, 281] width 31 height 31
click at [247, 291] on button "t" at bounding box center [237, 281] width 31 height 31
click at [201, 199] on button "a" at bounding box center [193, 194] width 31 height 31
click at [545, 192] on button "i" at bounding box center [543, 194] width 31 height 31
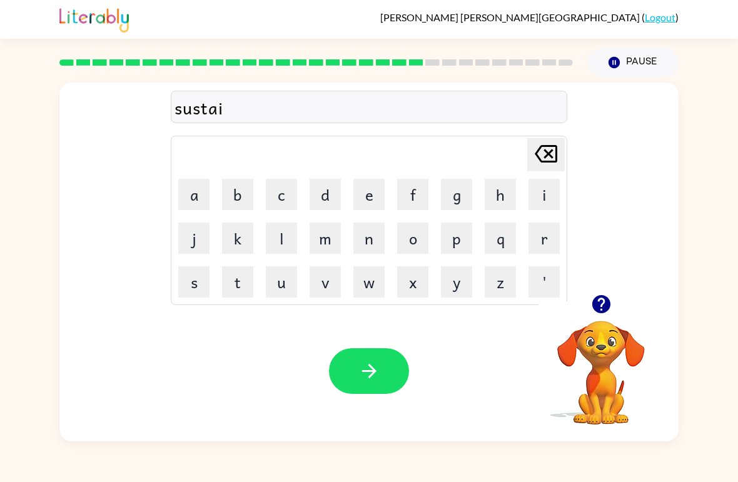
click at [368, 246] on button "n" at bounding box center [368, 238] width 31 height 31
click at [386, 341] on div "Your browser must support playing .mp4 files to use Literably. Please try using…" at bounding box center [368, 371] width 619 height 141
click at [375, 365] on icon "button" at bounding box center [369, 371] width 22 height 22
click at [590, 296] on icon "button" at bounding box center [601, 304] width 22 height 22
click at [414, 196] on button "f" at bounding box center [412, 194] width 31 height 31
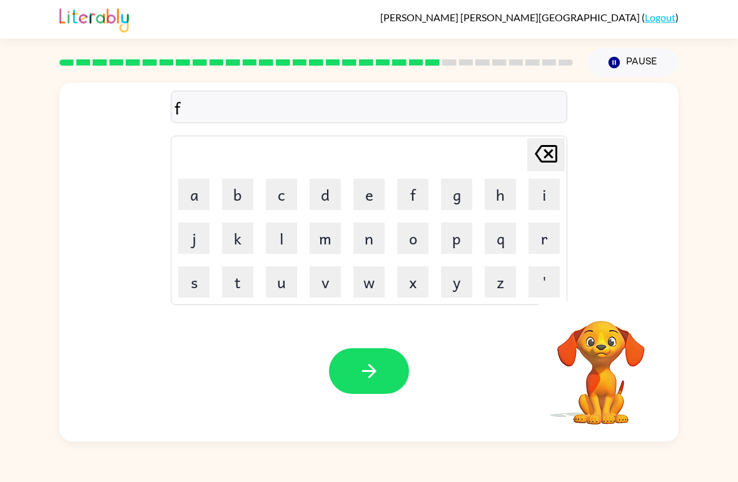
click at [412, 249] on button "o" at bounding box center [412, 238] width 31 height 31
click at [550, 243] on button "r" at bounding box center [543, 238] width 31 height 31
click at [360, 283] on button "w" at bounding box center [368, 281] width 31 height 31
click at [191, 206] on button "a" at bounding box center [193, 194] width 31 height 31
click at [327, 200] on button "d" at bounding box center [324, 194] width 31 height 31
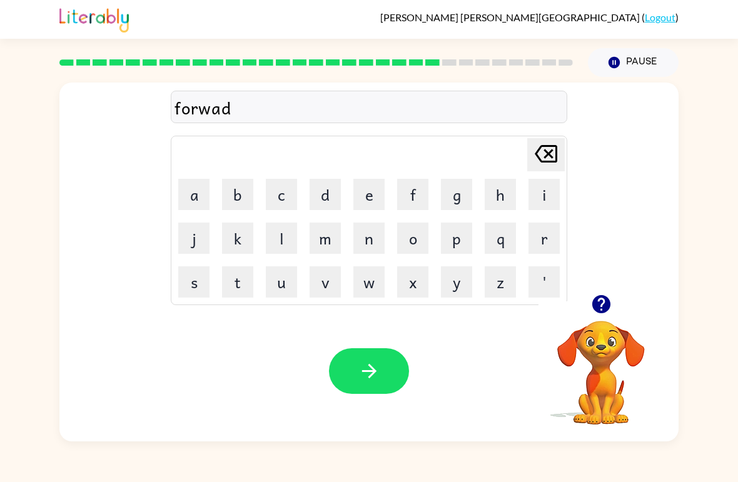
click at [367, 205] on button "e" at bounding box center [368, 194] width 31 height 31
click at [546, 158] on icon at bounding box center [546, 154] width 23 height 18
click at [371, 350] on button "button" at bounding box center [369, 371] width 80 height 46
click at [540, 244] on button "r" at bounding box center [543, 238] width 31 height 31
click at [363, 201] on button "e" at bounding box center [368, 194] width 31 height 31
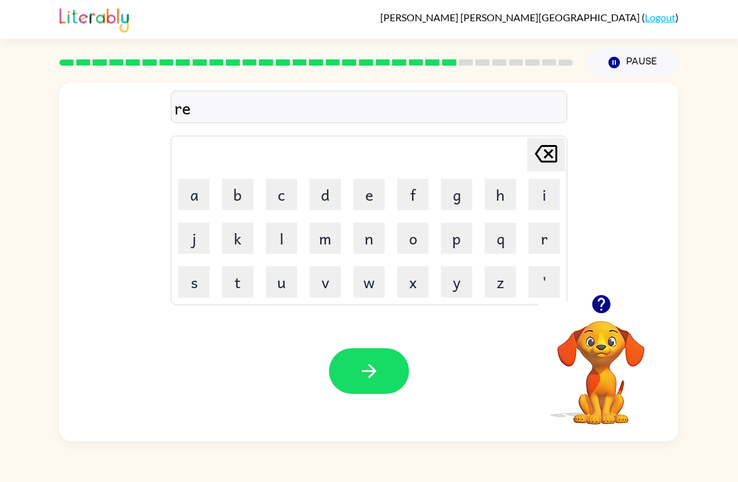
click at [278, 240] on button "l" at bounding box center [281, 238] width 31 height 31
click at [191, 203] on button "a" at bounding box center [193, 194] width 31 height 31
click at [228, 288] on button "t" at bounding box center [237, 281] width 31 height 31
click at [368, 201] on button "e" at bounding box center [368, 194] width 31 height 31
click at [320, 196] on button "d" at bounding box center [324, 194] width 31 height 31
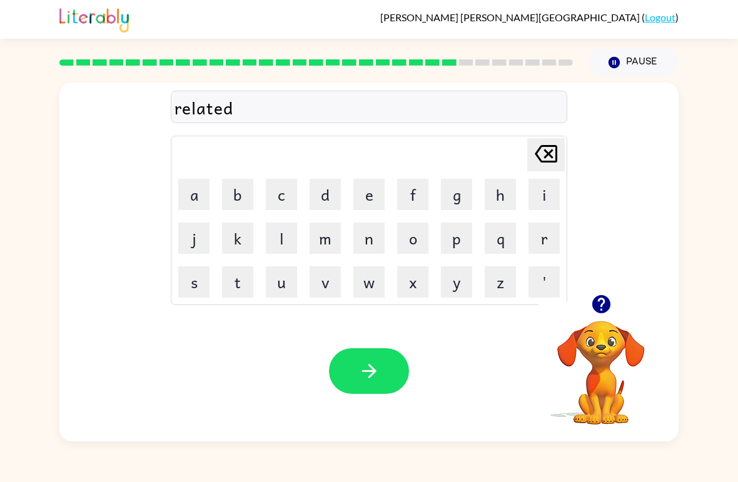
click at [380, 350] on button "button" at bounding box center [369, 371] width 80 height 46
click at [608, 309] on icon "button" at bounding box center [600, 304] width 18 height 18
click at [466, 195] on button "g" at bounding box center [456, 194] width 31 height 31
click at [285, 241] on button "l" at bounding box center [281, 238] width 31 height 31
click at [365, 243] on button "n" at bounding box center [368, 238] width 31 height 31
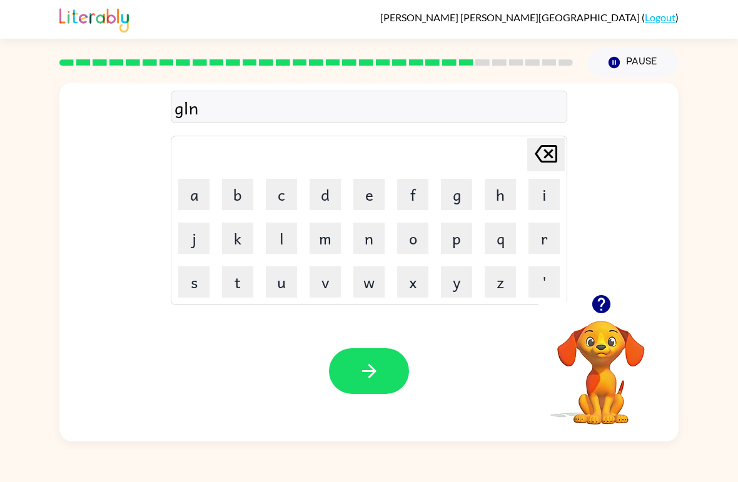
click at [545, 140] on icon "[PERSON_NAME] last character input" at bounding box center [546, 154] width 30 height 30
click at [410, 245] on button "o" at bounding box center [412, 238] width 31 height 31
click at [222, 199] on button "b" at bounding box center [237, 194] width 31 height 31
click at [288, 243] on button "l" at bounding box center [281, 238] width 31 height 31
click at [367, 195] on button "e" at bounding box center [368, 194] width 31 height 31
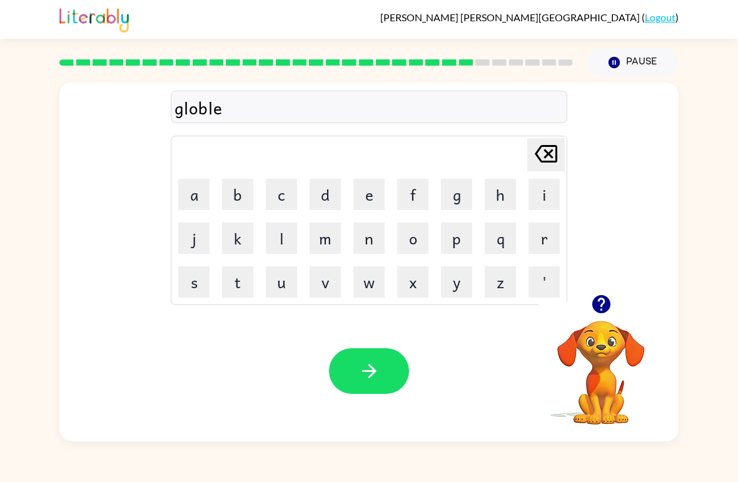
click at [362, 233] on button "n" at bounding box center [368, 238] width 31 height 31
click at [361, 373] on icon "button" at bounding box center [369, 371] width 22 height 22
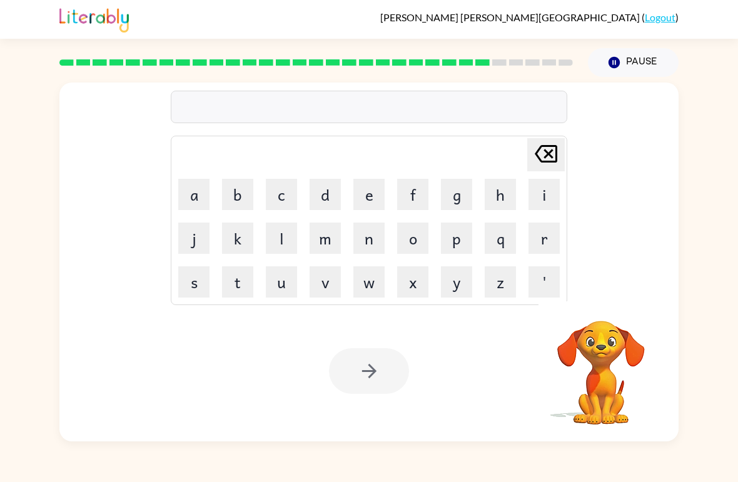
click at [281, 248] on button "l" at bounding box center [281, 238] width 31 height 31
click at [404, 249] on button "o" at bounding box center [412, 238] width 31 height 31
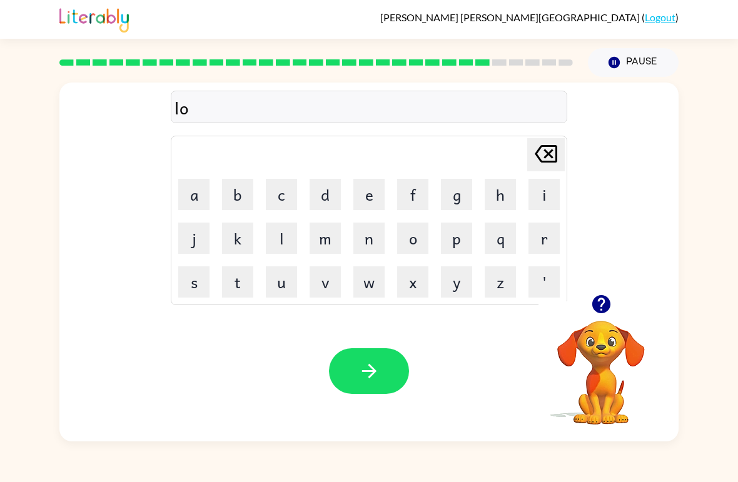
click at [337, 252] on button "m" at bounding box center [324, 238] width 31 height 31
click at [239, 203] on button "b" at bounding box center [237, 194] width 31 height 31
click at [363, 208] on button "e" at bounding box center [368, 194] width 31 height 31
click at [533, 250] on button "r" at bounding box center [543, 238] width 31 height 31
click at [600, 311] on icon "button" at bounding box center [600, 304] width 18 height 18
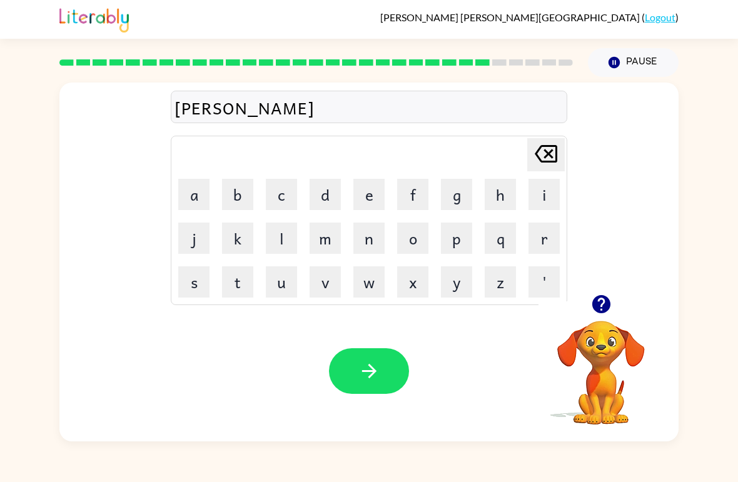
click at [199, 247] on button "j" at bounding box center [193, 238] width 31 height 31
click at [209, 201] on button "a" at bounding box center [193, 194] width 31 height 31
click at [291, 197] on button "c" at bounding box center [281, 194] width 31 height 31
click at [231, 242] on button "k" at bounding box center [237, 238] width 31 height 31
click at [375, 366] on icon "button" at bounding box center [369, 371] width 22 height 22
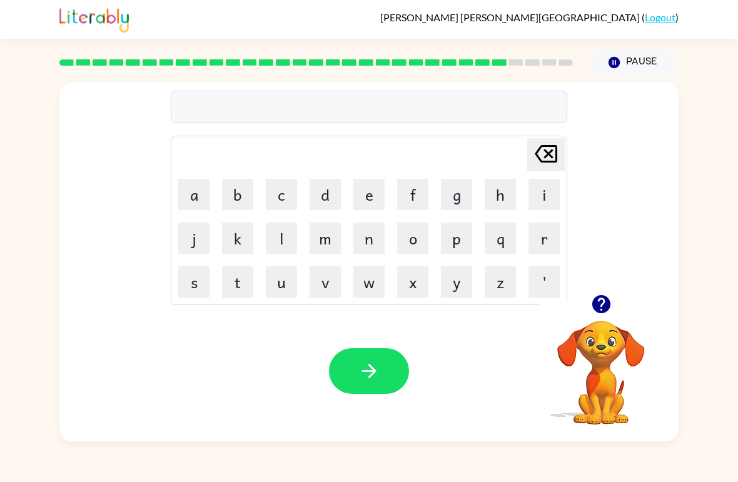
click at [612, 303] on button "button" at bounding box center [601, 304] width 32 height 32
click at [465, 249] on button "p" at bounding box center [456, 238] width 31 height 31
click at [368, 204] on button "e" at bounding box center [368, 194] width 31 height 31
click at [193, 204] on button "a" at bounding box center [193, 194] width 31 height 31
click at [543, 242] on button "r" at bounding box center [543, 238] width 31 height 31
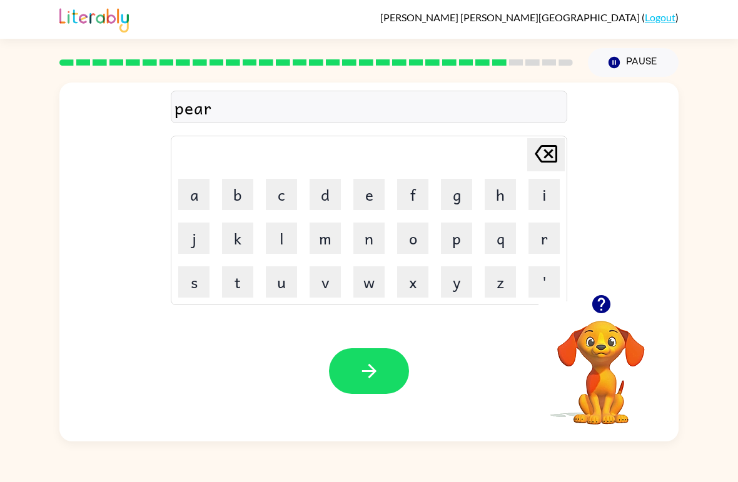
click at [209, 287] on button "s" at bounding box center [193, 281] width 31 height 31
click at [380, 208] on button "e" at bounding box center [368, 194] width 31 height 31
click at [364, 363] on icon "button" at bounding box center [369, 371] width 22 height 22
click at [245, 279] on button "t" at bounding box center [237, 281] width 31 height 31
click at [541, 195] on button "i" at bounding box center [543, 194] width 31 height 31
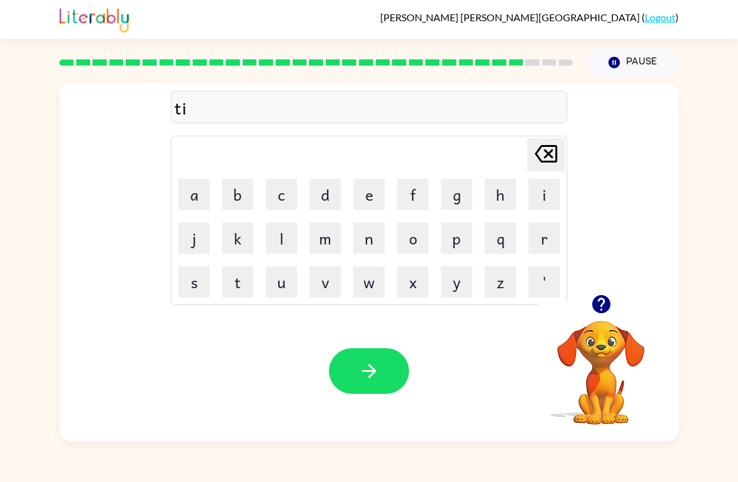
click at [553, 150] on icon "[PERSON_NAME] last character input" at bounding box center [546, 154] width 30 height 30
click at [553, 149] on icon "[PERSON_NAME] last character input" at bounding box center [546, 154] width 30 height 30
click at [248, 286] on button "t" at bounding box center [237, 281] width 31 height 31
click at [493, 199] on button "h" at bounding box center [500, 194] width 31 height 31
click at [543, 194] on button "i" at bounding box center [543, 194] width 31 height 31
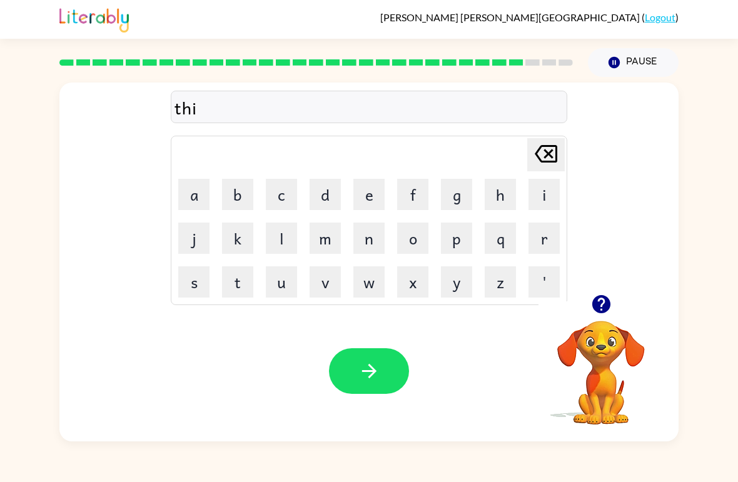
click at [366, 249] on button "n" at bounding box center [368, 238] width 31 height 31
click at [386, 388] on button "button" at bounding box center [369, 371] width 80 height 46
click at [201, 292] on button "s" at bounding box center [193, 281] width 31 height 31
click at [417, 246] on button "o" at bounding box center [412, 238] width 31 height 31
click at [323, 295] on button "v" at bounding box center [324, 281] width 31 height 31
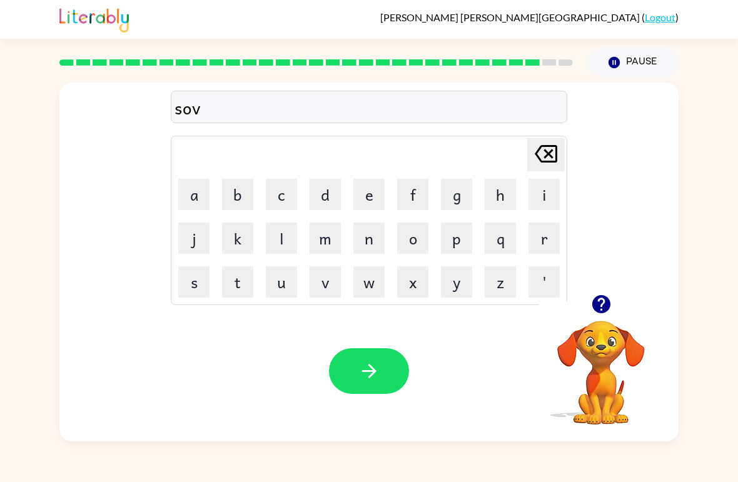
click at [372, 202] on button "e" at bounding box center [368, 194] width 31 height 31
click at [541, 244] on button "r" at bounding box center [543, 238] width 31 height 31
click at [370, 290] on button "w" at bounding box center [368, 281] width 31 height 31
click at [365, 199] on button "e" at bounding box center [368, 194] width 31 height 31
click at [540, 248] on button "r" at bounding box center [543, 238] width 31 height 31
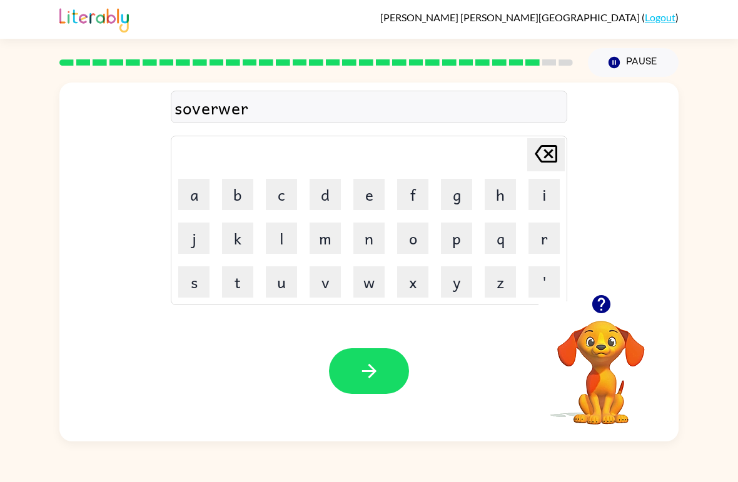
click at [361, 208] on button "e" at bounding box center [368, 194] width 31 height 31
click at [369, 359] on button "button" at bounding box center [369, 371] width 80 height 46
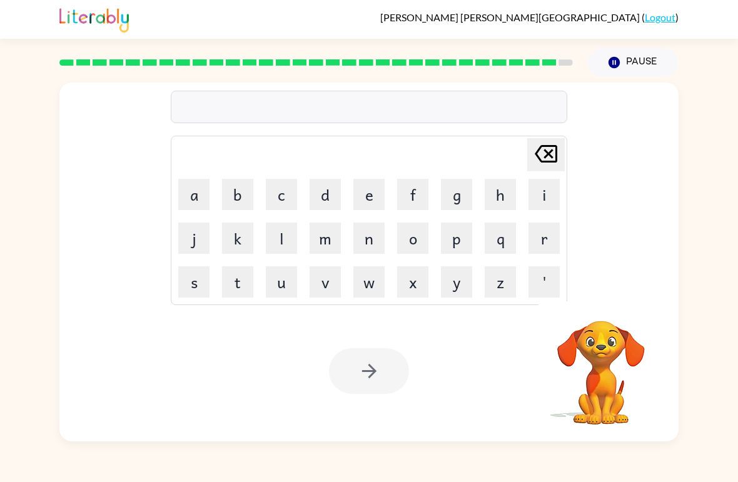
click at [286, 286] on button "u" at bounding box center [281, 281] width 31 height 31
click at [373, 247] on button "n" at bounding box center [368, 238] width 31 height 31
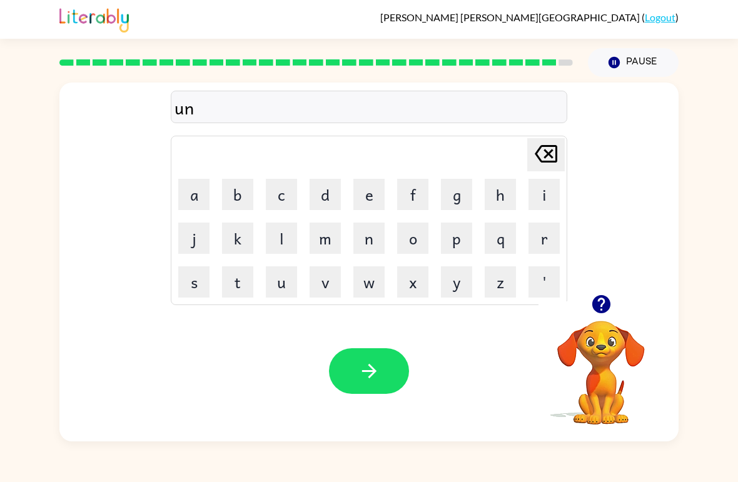
click at [196, 199] on button "a" at bounding box center [193, 194] width 31 height 31
click at [541, 161] on icon at bounding box center [546, 154] width 23 height 18
click at [411, 202] on button "f" at bounding box center [412, 194] width 31 height 31
click at [533, 241] on button "r" at bounding box center [543, 238] width 31 height 31
click at [600, 298] on icon "button" at bounding box center [600, 304] width 18 height 18
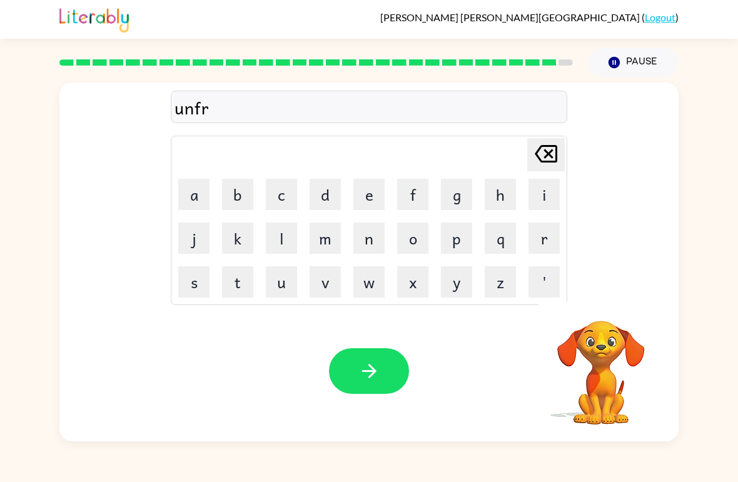
click at [533, 151] on icon "[PERSON_NAME] last character input" at bounding box center [546, 154] width 30 height 30
click at [527, 143] on button "[PERSON_NAME] last character input" at bounding box center [546, 154] width 38 height 33
click at [525, 140] on td "[PERSON_NAME] last character input" at bounding box center [369, 155] width 393 height 34
click at [370, 244] on button "n" at bounding box center [368, 238] width 31 height 31
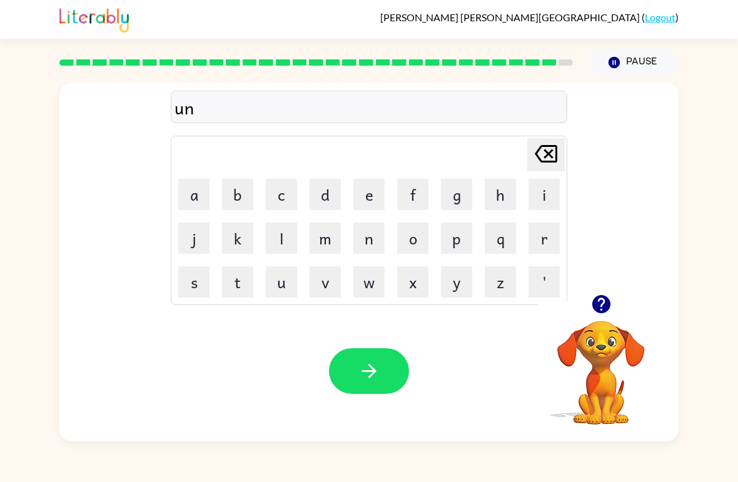
click at [203, 205] on button "a" at bounding box center [193, 194] width 31 height 31
click at [411, 207] on button "f" at bounding box center [412, 194] width 31 height 31
click at [535, 236] on button "r" at bounding box center [543, 238] width 31 height 31
click at [193, 194] on button "a" at bounding box center [193, 194] width 31 height 31
click at [528, 199] on button "i" at bounding box center [543, 194] width 31 height 31
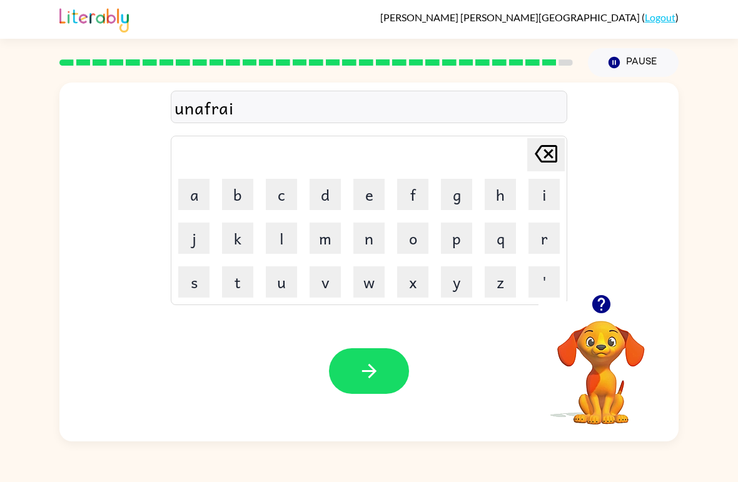
click at [319, 201] on button "d" at bounding box center [324, 194] width 31 height 31
click at [349, 362] on button "button" at bounding box center [369, 371] width 80 height 46
